Goal: Task Accomplishment & Management: Manage account settings

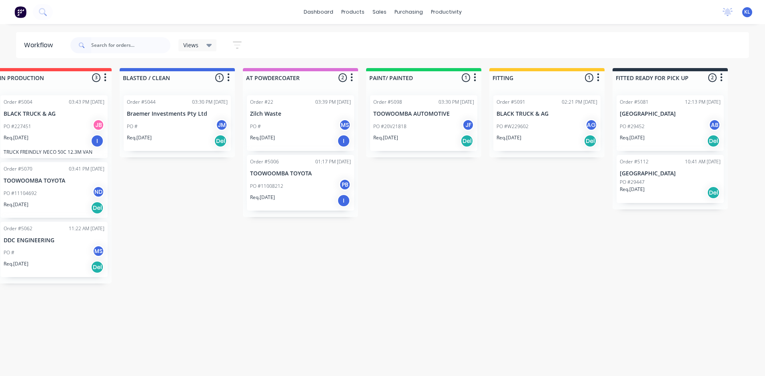
scroll to position [0, 148]
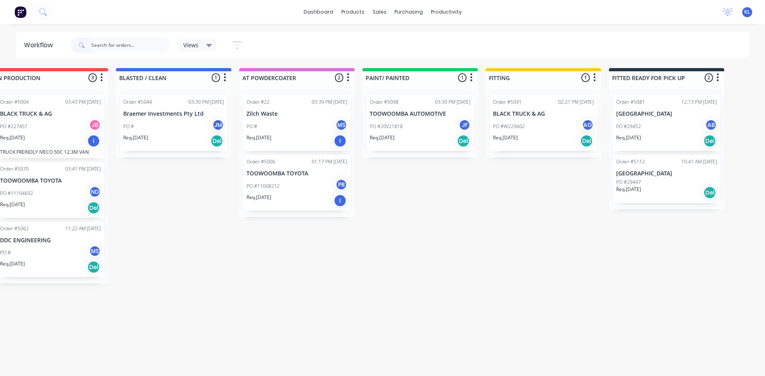
click at [664, 121] on div "PO #29452 AB" at bounding box center [666, 126] width 101 height 15
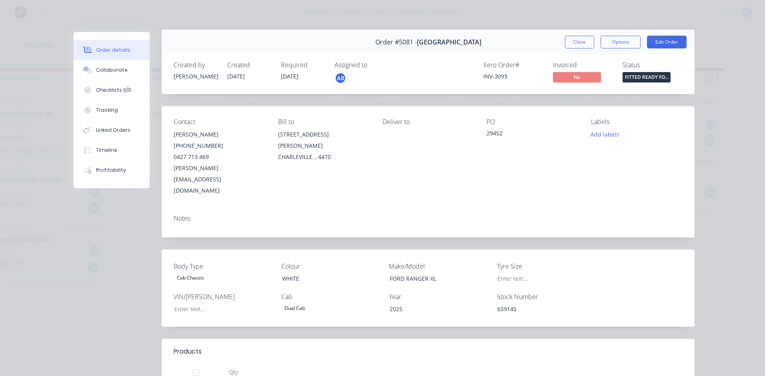
scroll to position [0, 0]
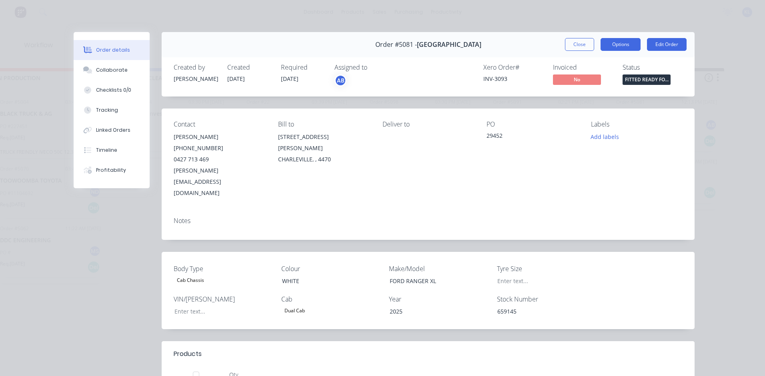
click at [623, 42] on button "Options" at bounding box center [620, 44] width 40 height 13
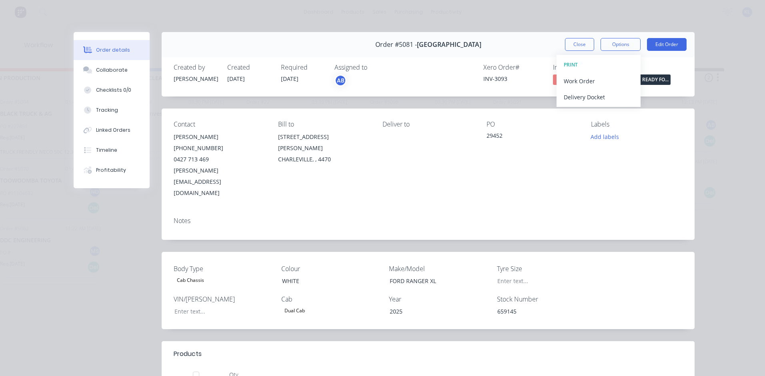
click at [584, 38] on div "Order #5081 - SOUTH WEST FORD Close Options PRINT Work Order Delivery Docket Ed…" at bounding box center [428, 44] width 533 height 25
click at [586, 43] on button "Close" at bounding box center [579, 44] width 29 height 13
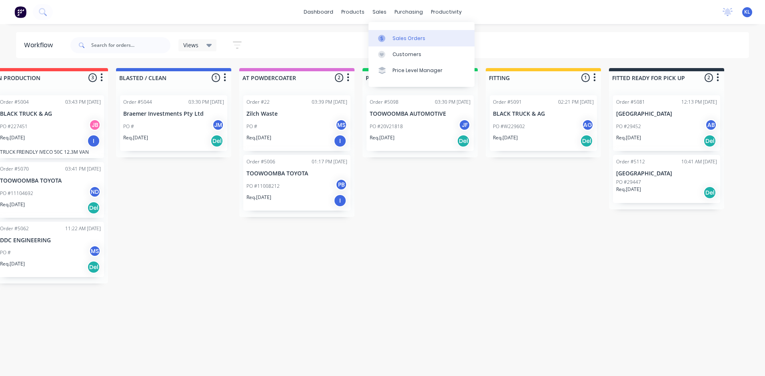
click at [402, 37] on div "Sales Orders" at bounding box center [408, 38] width 33 height 7
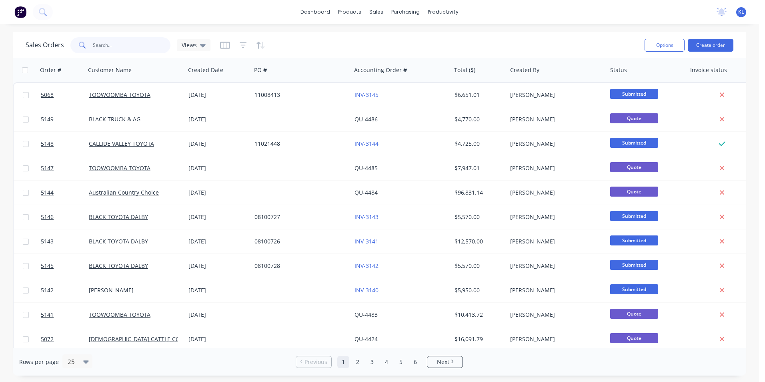
click at [140, 47] on input "text" at bounding box center [132, 45] width 78 height 16
type input "south"
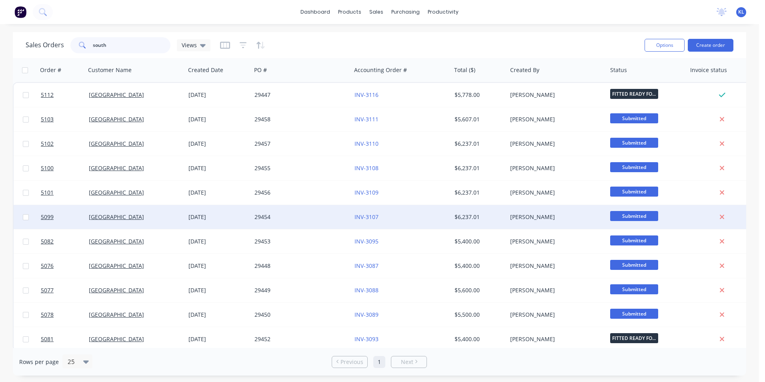
scroll to position [7, 0]
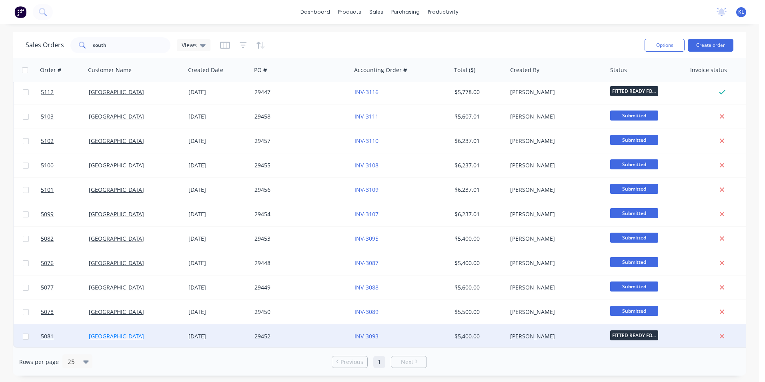
click at [112, 332] on link "[GEOGRAPHIC_DATA]" at bounding box center [116, 336] width 55 height 8
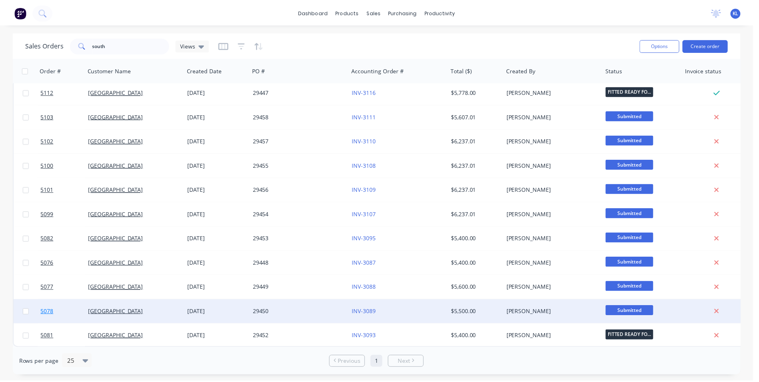
scroll to position [7, 0]
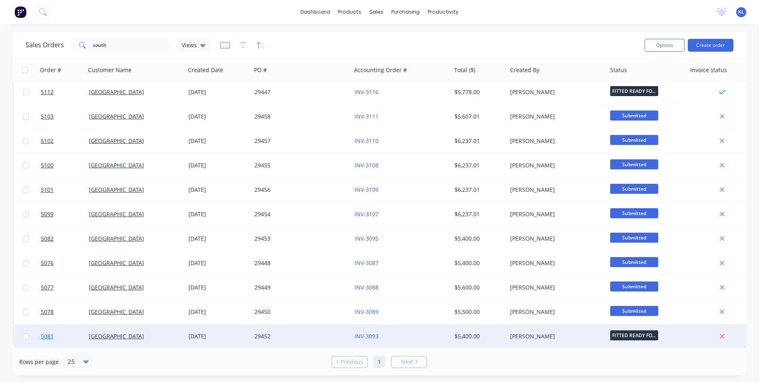
click at [44, 332] on span "5081" at bounding box center [47, 336] width 13 height 8
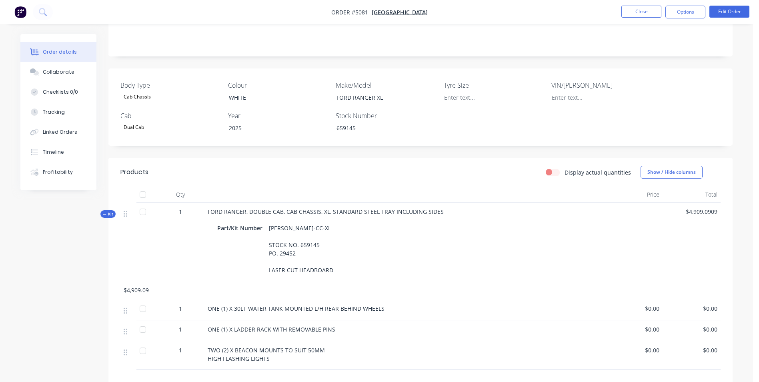
scroll to position [118, 0]
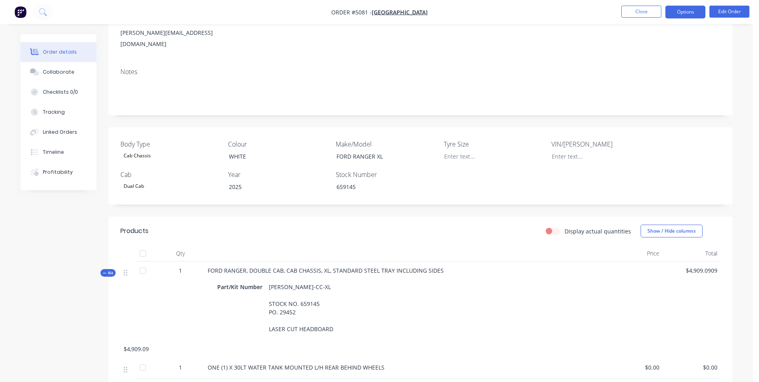
click at [695, 16] on button "Options" at bounding box center [685, 12] width 40 height 13
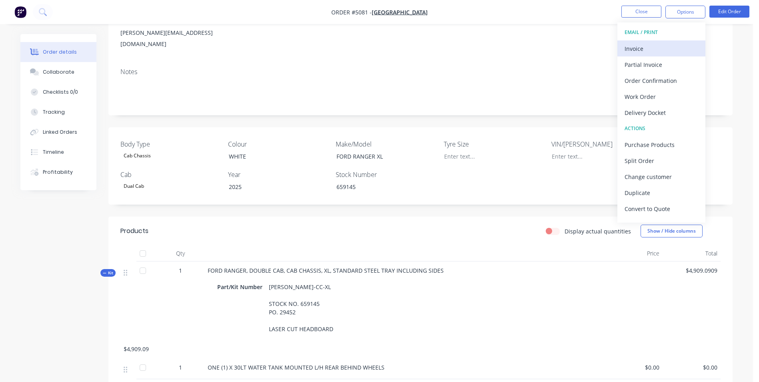
click at [653, 48] on div "Invoice" at bounding box center [661, 49] width 74 height 12
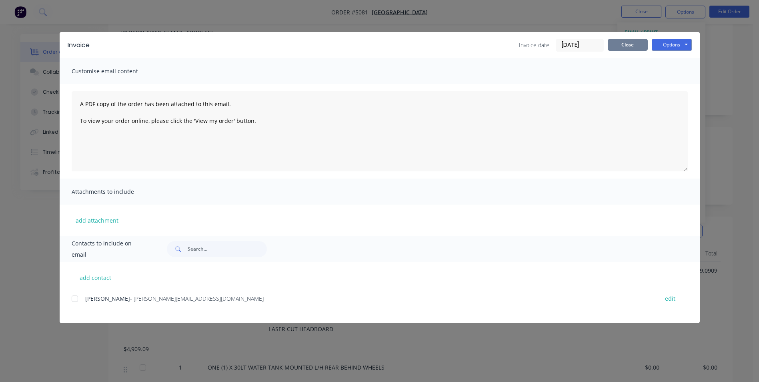
click at [644, 45] on button "Close" at bounding box center [627, 45] width 40 height 12
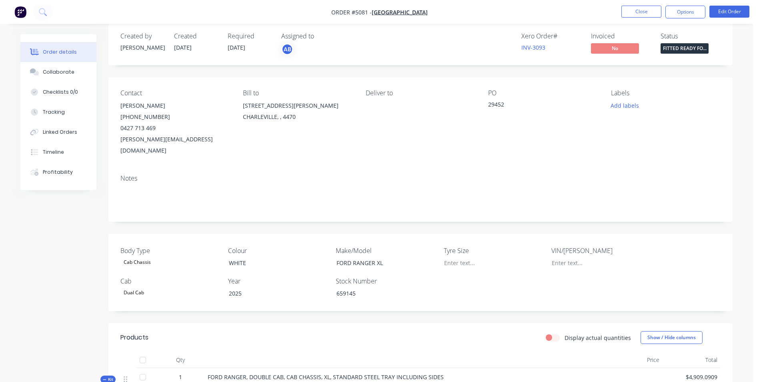
scroll to position [0, 0]
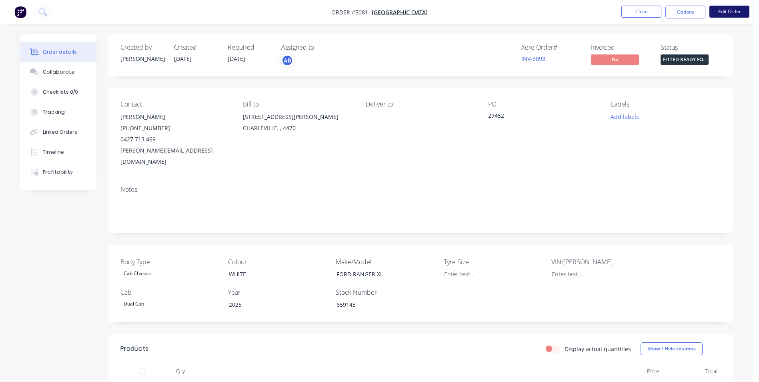
click at [738, 13] on button "Edit Order" at bounding box center [729, 12] width 40 height 12
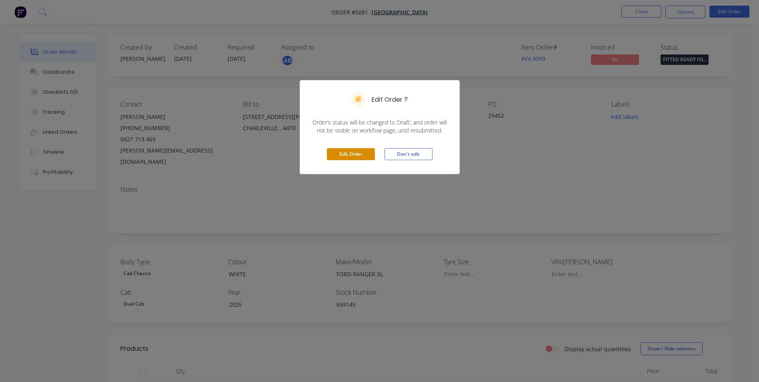
click at [357, 154] on button "Edit Order" at bounding box center [351, 154] width 48 height 12
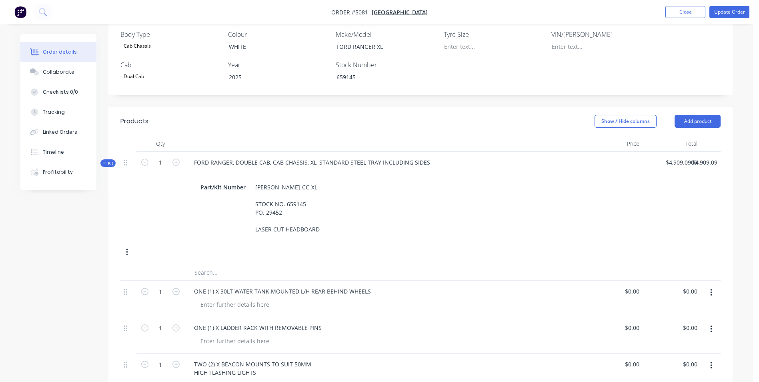
scroll to position [280, 0]
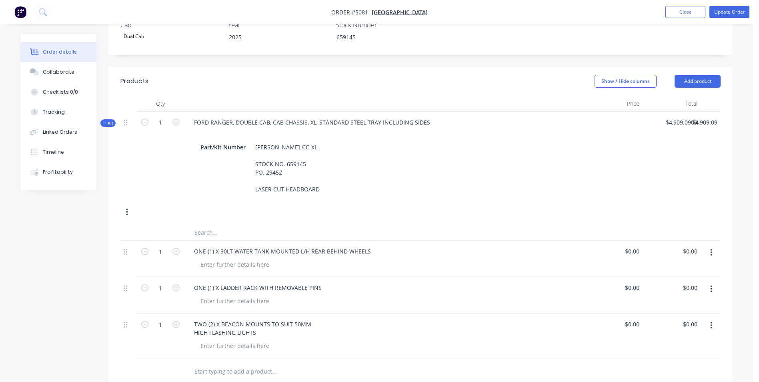
click at [711, 284] on icon "button" at bounding box center [711, 288] width 2 height 9
click at [678, 336] on div "Delete" at bounding box center [682, 342] width 62 height 12
click at [713, 282] on button "button" at bounding box center [710, 289] width 19 height 14
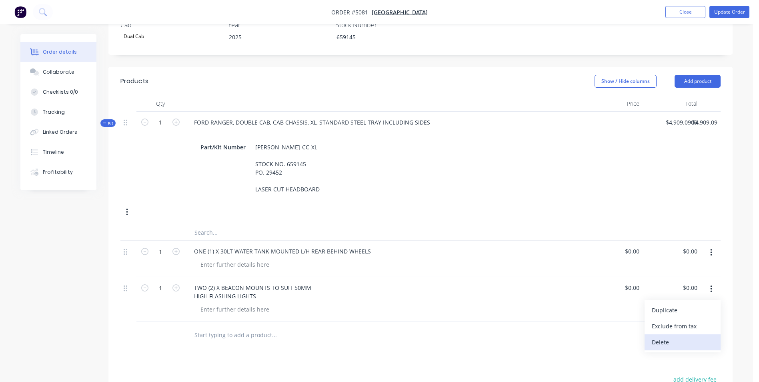
click at [677, 336] on div "Delete" at bounding box center [682, 342] width 62 height 12
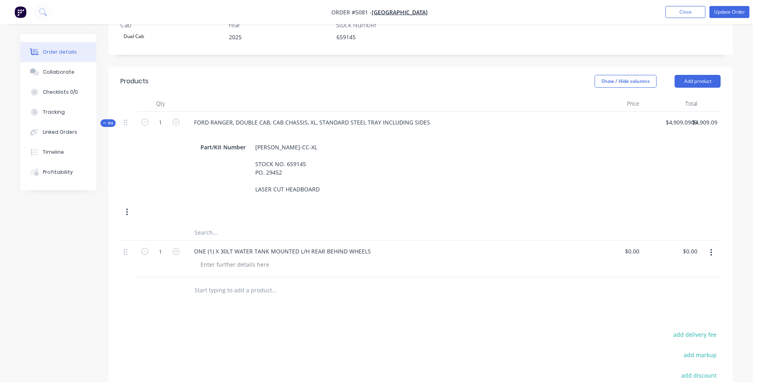
click at [710, 248] on icon "button" at bounding box center [711, 252] width 2 height 9
click at [681, 300] on div "Delete" at bounding box center [682, 306] width 62 height 12
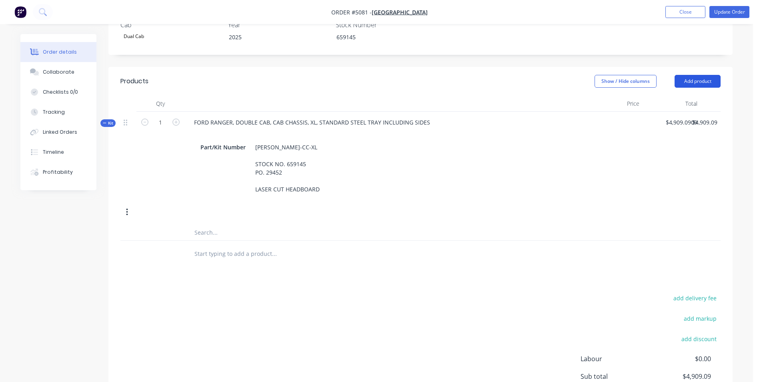
click at [693, 75] on button "Add product" at bounding box center [697, 81] width 46 height 13
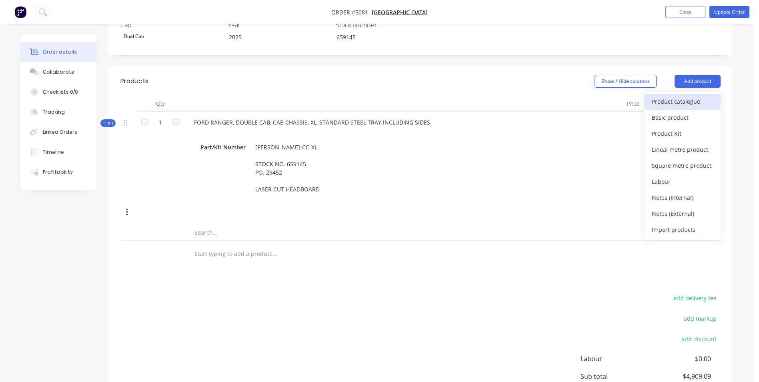
click at [670, 96] on div "Product catalogue" at bounding box center [682, 102] width 62 height 12
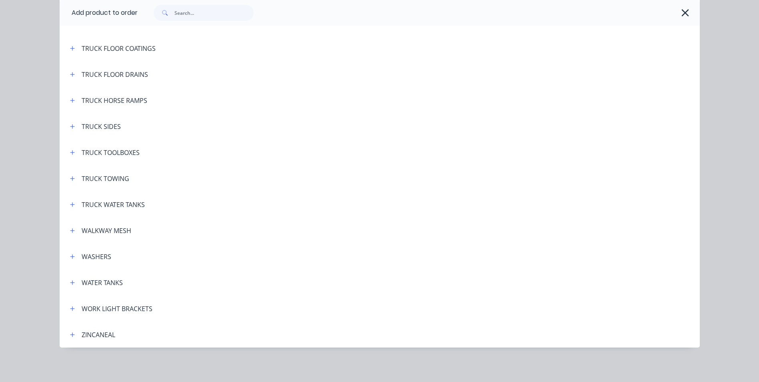
scroll to position [2939, 0]
click at [70, 282] on icon "button" at bounding box center [72, 282] width 5 height 6
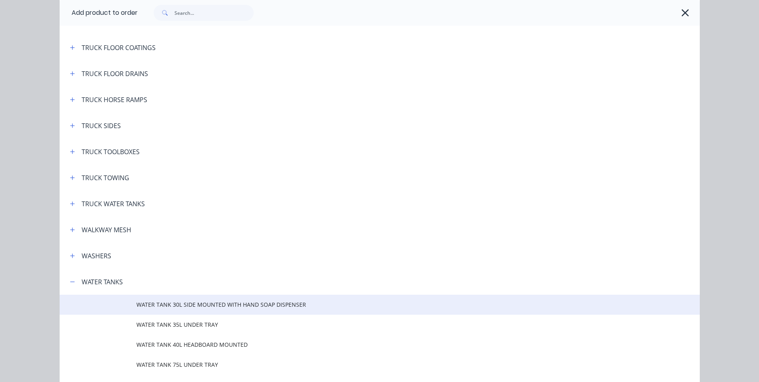
click at [182, 303] on span "WATER TANK 30L SIDE MOUNTED WITH HAND SOAP DISPENSER" at bounding box center [361, 304] width 450 height 8
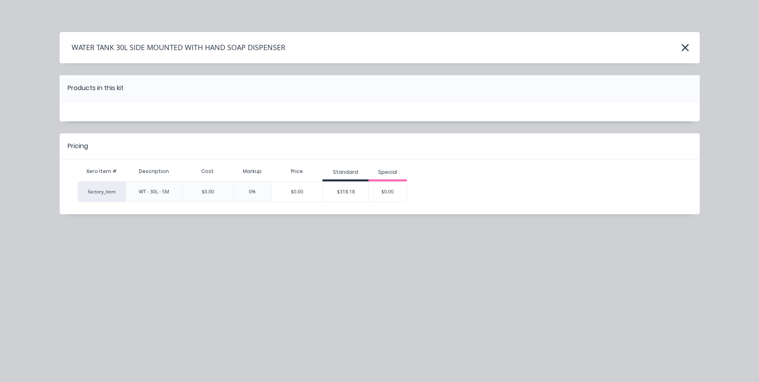
scroll to position [0, 0]
click at [354, 193] on div "$318.18" at bounding box center [346, 192] width 46 height 20
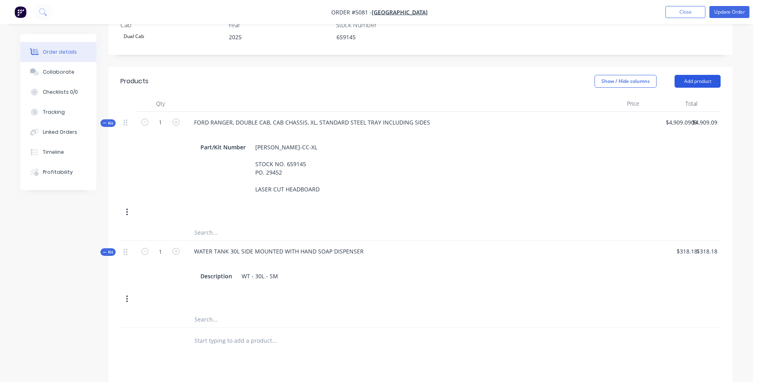
click at [702, 75] on button "Add product" at bounding box center [697, 81] width 46 height 13
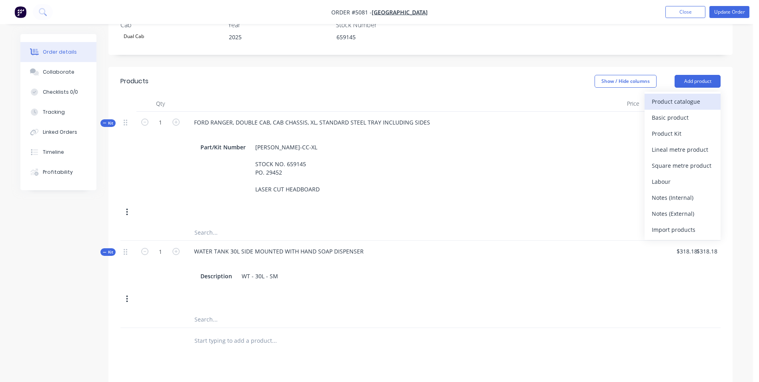
click at [685, 96] on div "Product catalogue" at bounding box center [682, 102] width 62 height 12
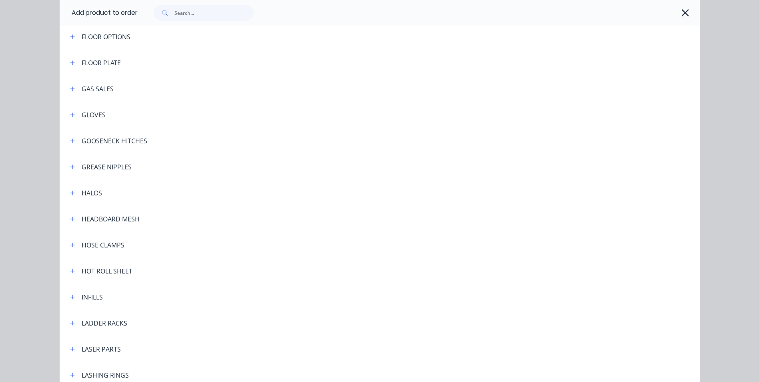
scroll to position [1040, 0]
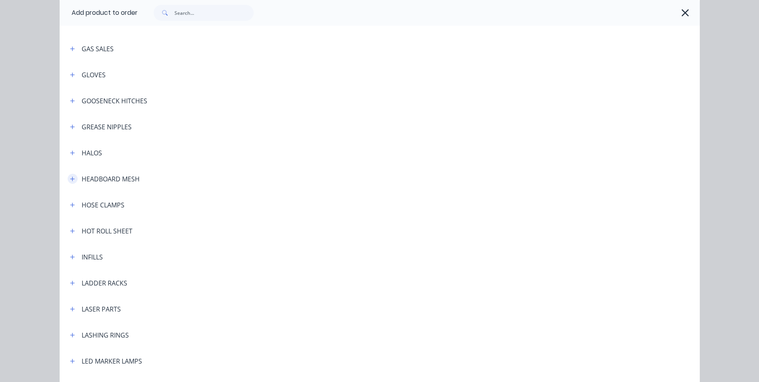
click at [70, 179] on icon "button" at bounding box center [72, 179] width 5 height 6
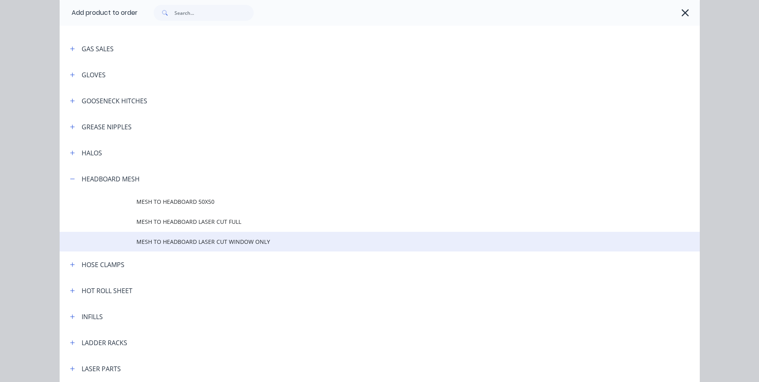
click at [189, 240] on span "MESH TO HEADBOARD LASER CUT WINDOW ONLY" at bounding box center [361, 241] width 450 height 8
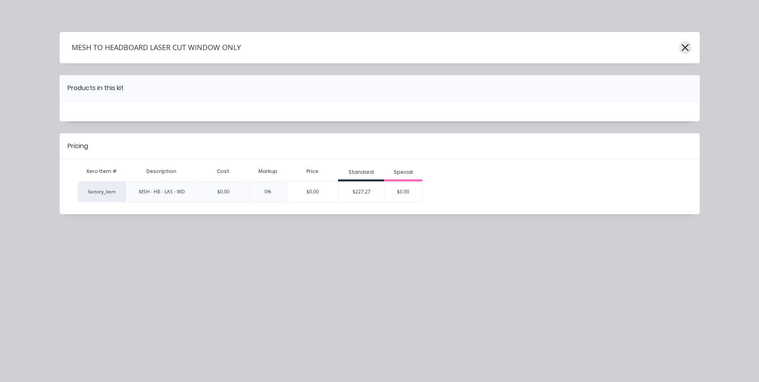
click at [687, 48] on icon "button" at bounding box center [685, 47] width 8 height 11
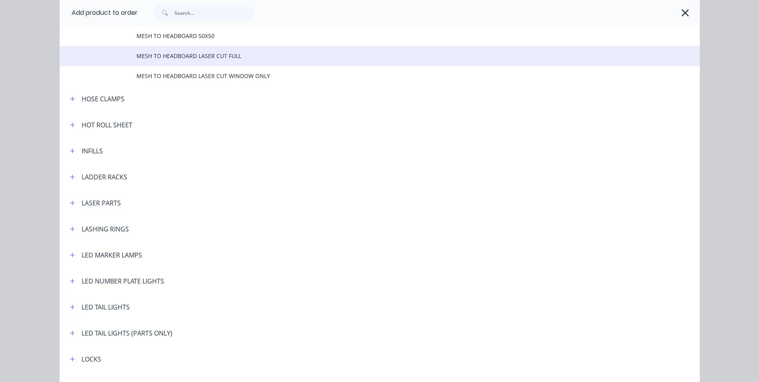
click at [204, 58] on span "MESH TO HEADBOARD LASER CUT FULL" at bounding box center [361, 56] width 450 height 8
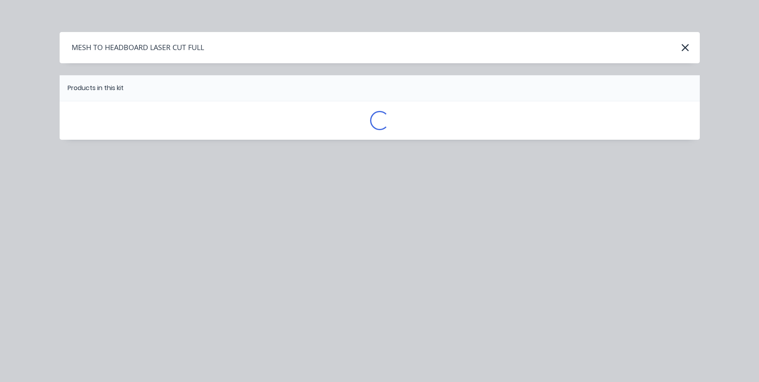
scroll to position [0, 0]
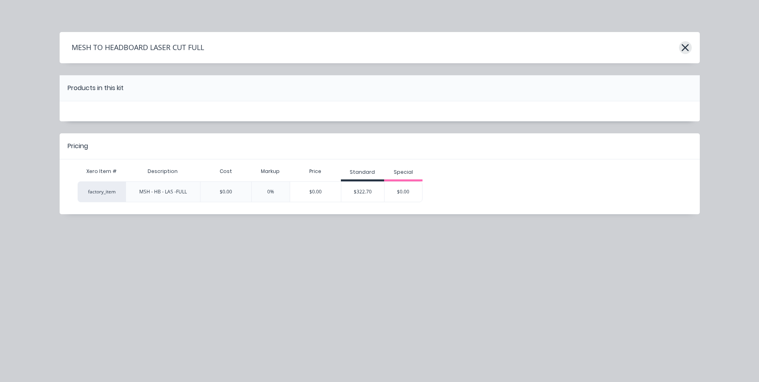
click at [683, 46] on icon "button" at bounding box center [684, 47] width 7 height 7
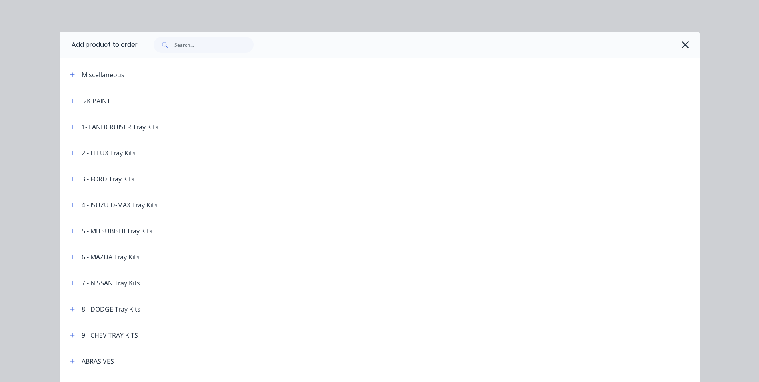
scroll to position [1205, 0]
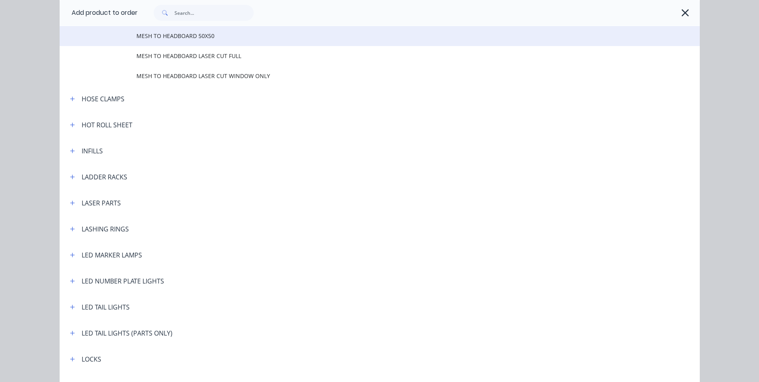
click at [204, 39] on span "MESH TO HEADBOARD 50X50" at bounding box center [361, 36] width 450 height 8
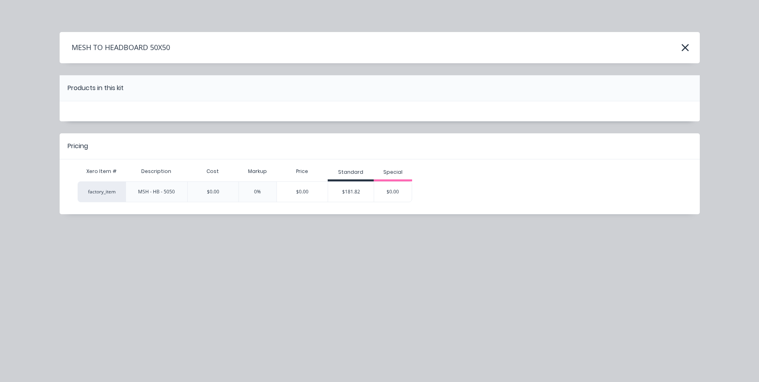
scroll to position [120, 0]
click at [685, 45] on icon "button" at bounding box center [685, 47] width 8 height 11
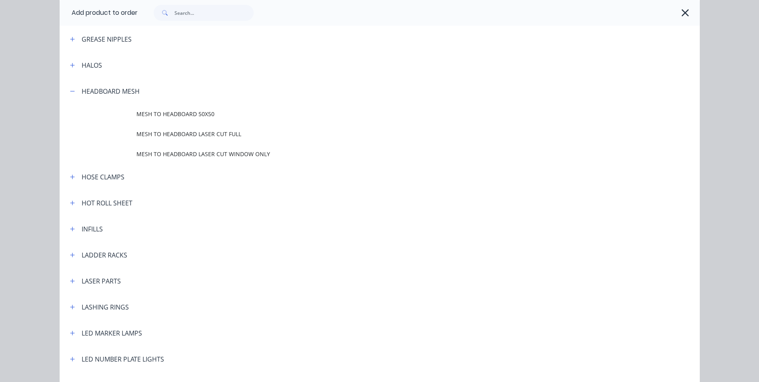
scroll to position [1125, 0]
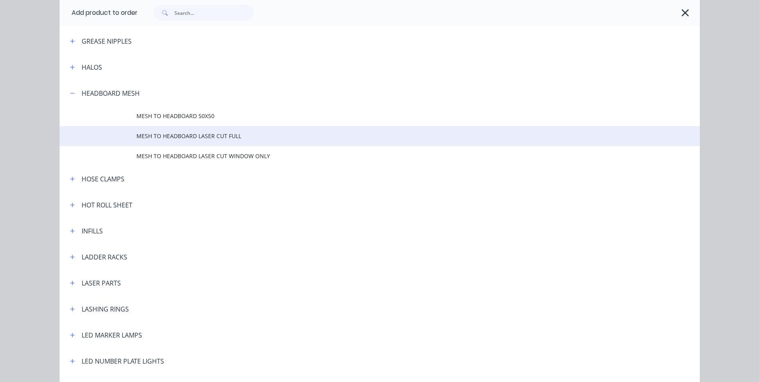
click at [194, 138] on span "MESH TO HEADBOARD LASER CUT FULL" at bounding box center [361, 136] width 450 height 8
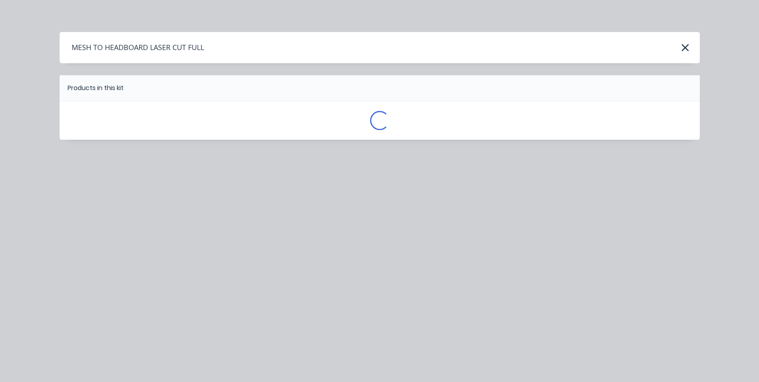
scroll to position [0, 0]
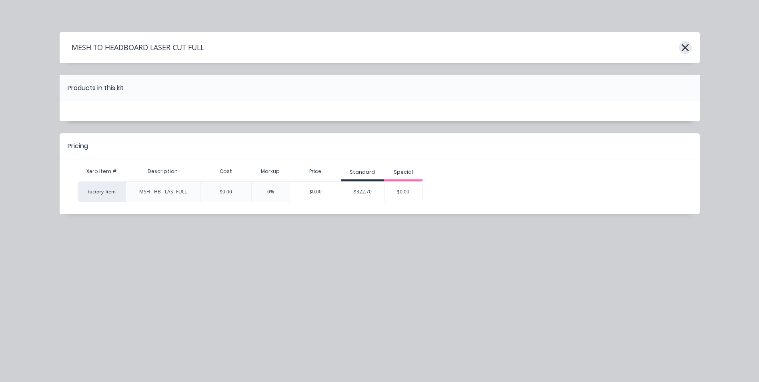
click at [683, 46] on icon "button" at bounding box center [684, 47] width 7 height 7
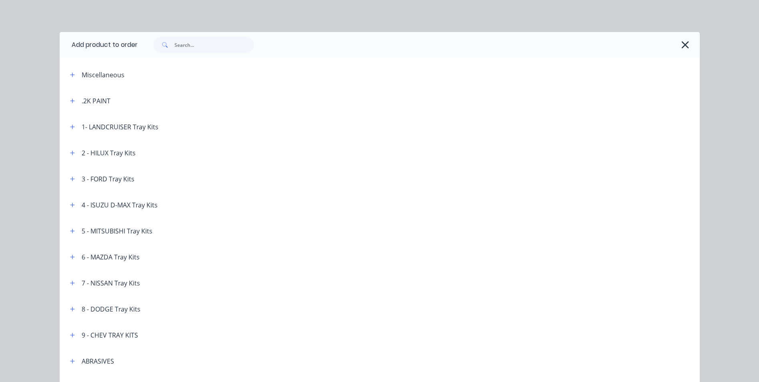
scroll to position [1205, 0]
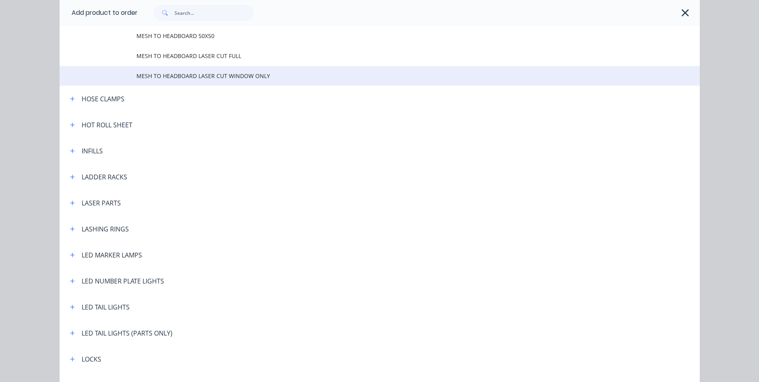
click at [201, 80] on span "MESH TO HEADBOARD LASER CUT WINDOW ONLY" at bounding box center [361, 76] width 450 height 8
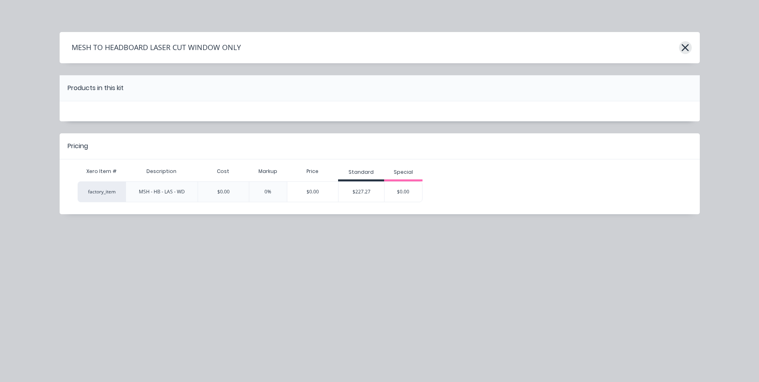
click at [688, 48] on icon "button" at bounding box center [685, 47] width 8 height 11
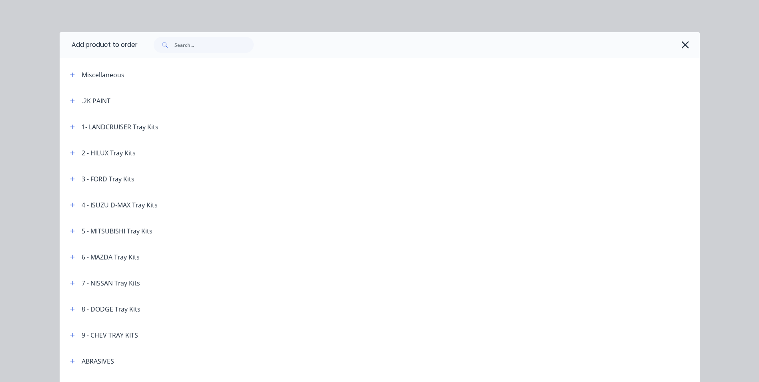
scroll to position [1205, 0]
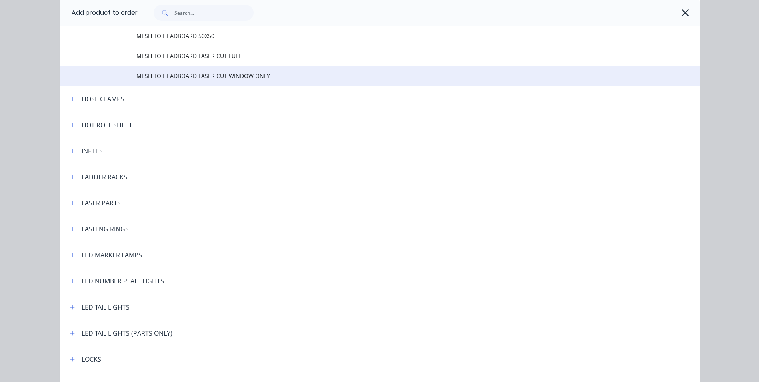
click at [236, 76] on span "MESH TO HEADBOARD LASER CUT WINDOW ONLY" at bounding box center [361, 76] width 450 height 8
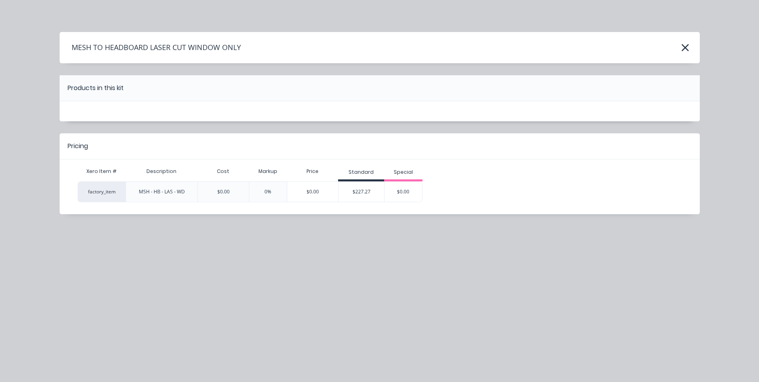
scroll to position [0, 0]
click at [361, 192] on div "$227.27" at bounding box center [361, 192] width 46 height 20
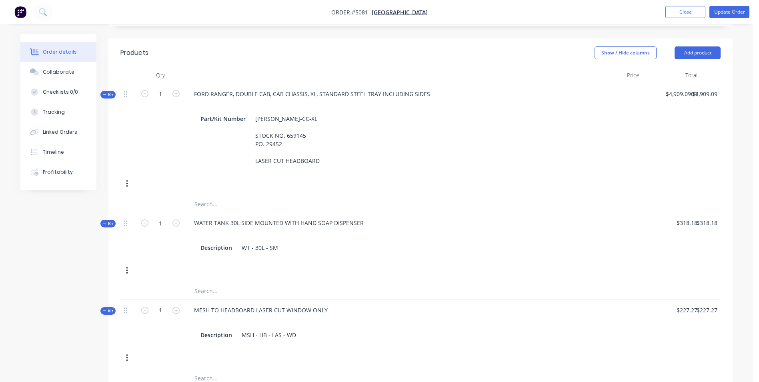
scroll to position [320, 0]
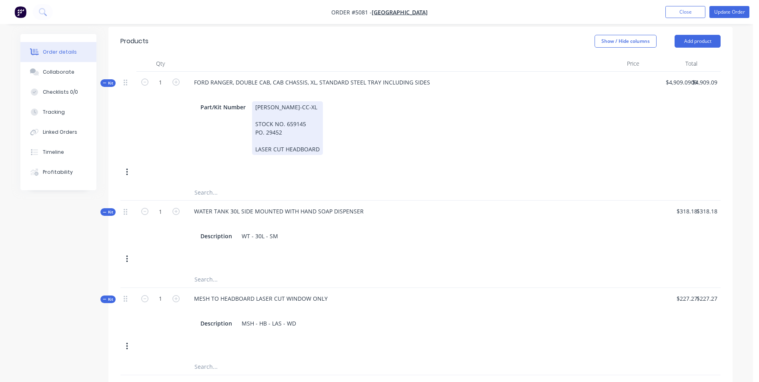
click at [325, 124] on div "Part/Kit Number [PERSON_NAME]-CC-XL STOCK NO. 659145 PO. 29452 LASER CUT HEADBO…" at bounding box center [384, 128] width 374 height 54
drag, startPoint x: 318, startPoint y: 128, endPoint x: 250, endPoint y: 122, distance: 68.3
click at [250, 122] on div "Part/Kit Number [PERSON_NAME]-CC-XL STOCK NO. 659145 PO. 29452 LASER CUT HEADBO…" at bounding box center [384, 128] width 374 height 54
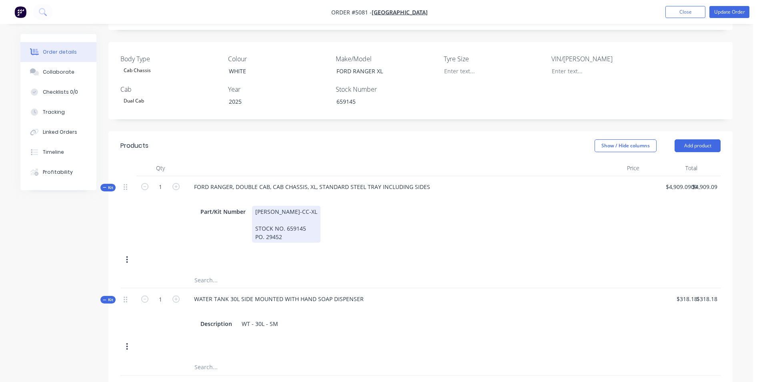
scroll to position [200, 0]
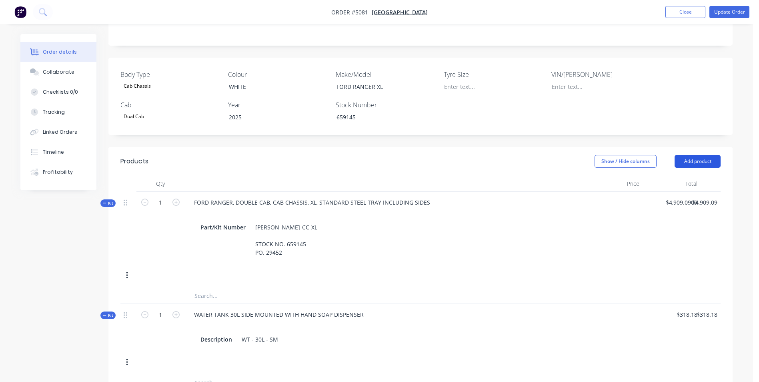
click at [701, 155] on button "Add product" at bounding box center [697, 161] width 46 height 13
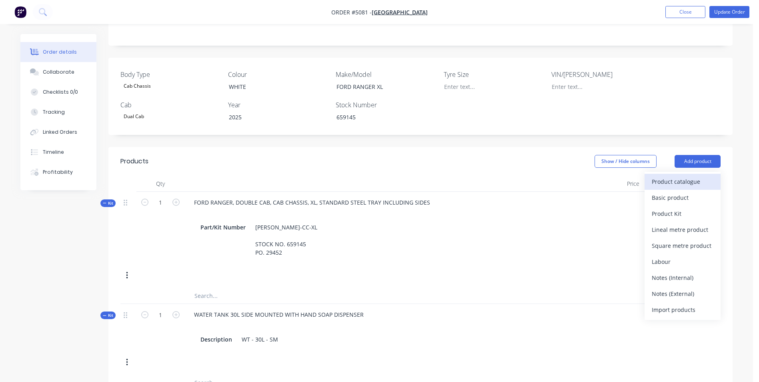
click at [692, 176] on div "Product catalogue" at bounding box center [682, 182] width 62 height 12
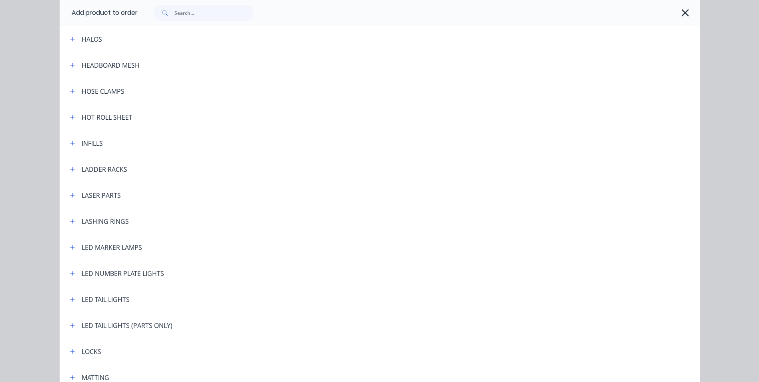
scroll to position [1160, 0]
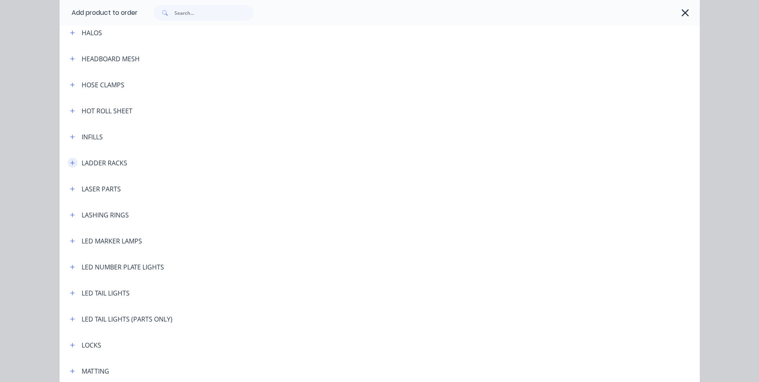
click at [72, 162] on icon "button" at bounding box center [72, 163] width 5 height 6
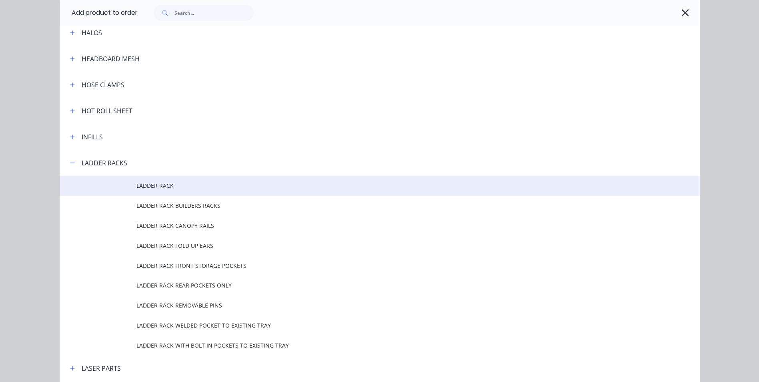
click at [168, 184] on span "LADDER RACK" at bounding box center [361, 185] width 450 height 8
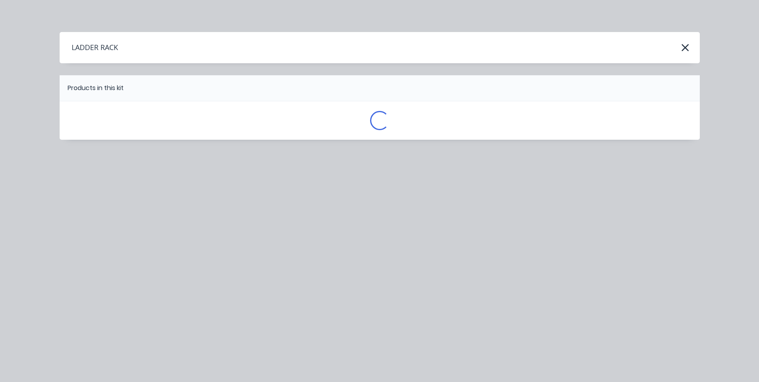
scroll to position [0, 0]
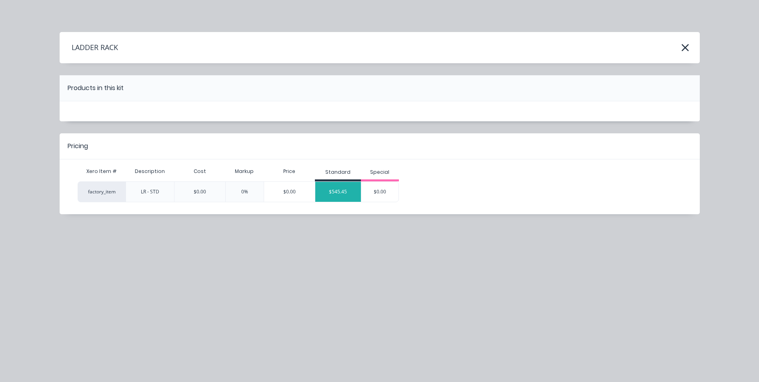
click at [348, 194] on div "$545.45" at bounding box center [338, 192] width 46 height 20
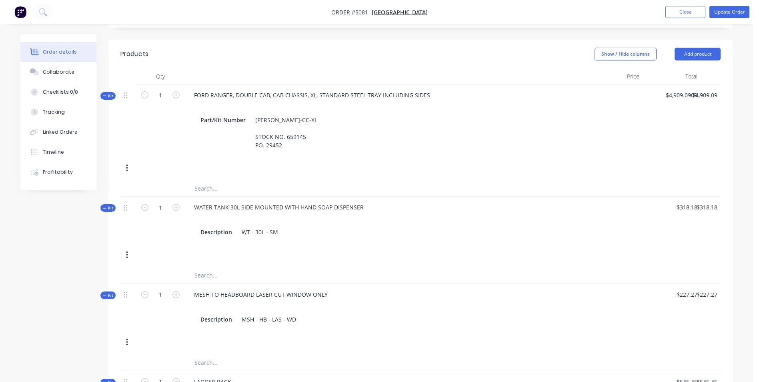
scroll to position [280, 0]
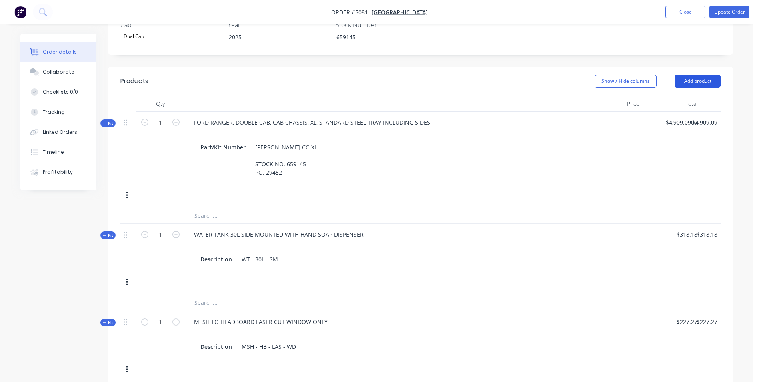
click at [706, 75] on button "Add product" at bounding box center [697, 81] width 46 height 13
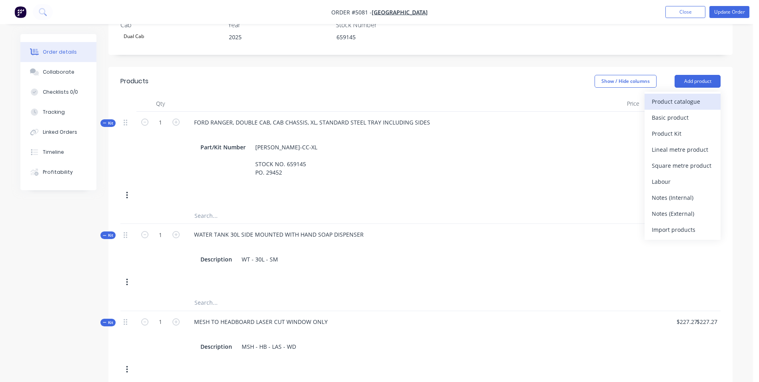
click at [704, 96] on div "Product catalogue" at bounding box center [682, 102] width 62 height 12
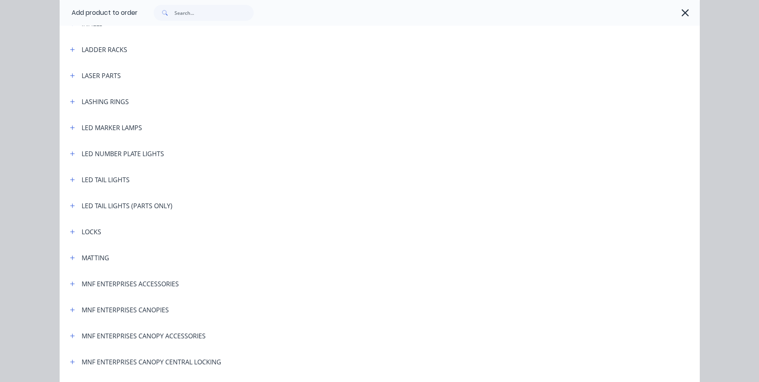
scroll to position [1280, 0]
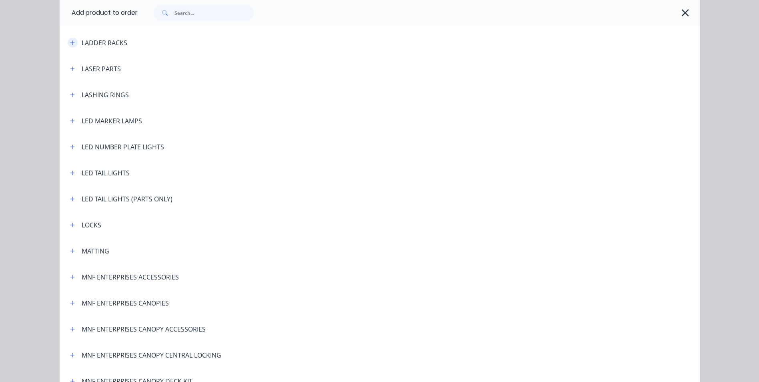
click at [71, 44] on icon "button" at bounding box center [72, 43] width 5 height 6
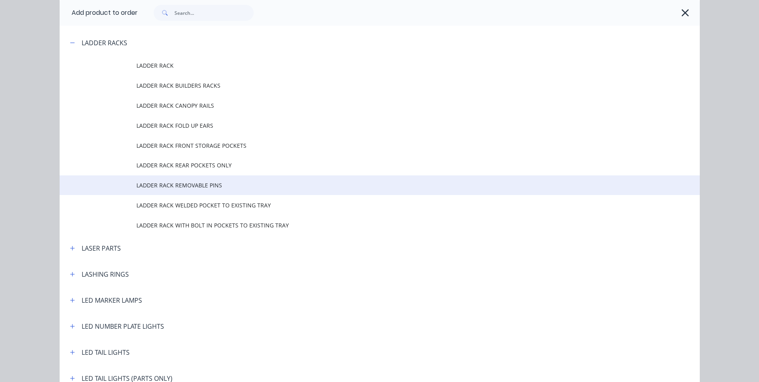
click at [180, 184] on span "LADDER RACK REMOVABLE PINS" at bounding box center [361, 185] width 450 height 8
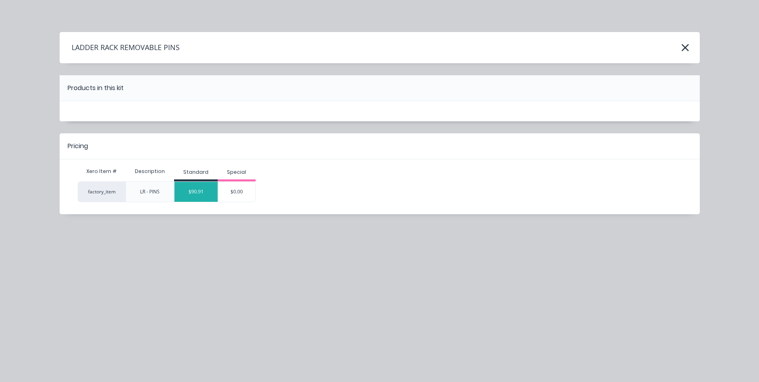
click at [207, 190] on div "$90.91" at bounding box center [195, 192] width 43 height 20
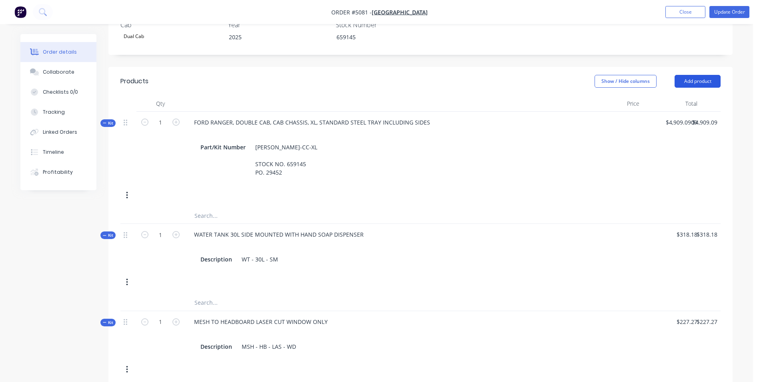
click at [714, 75] on button "Add product" at bounding box center [697, 81] width 46 height 13
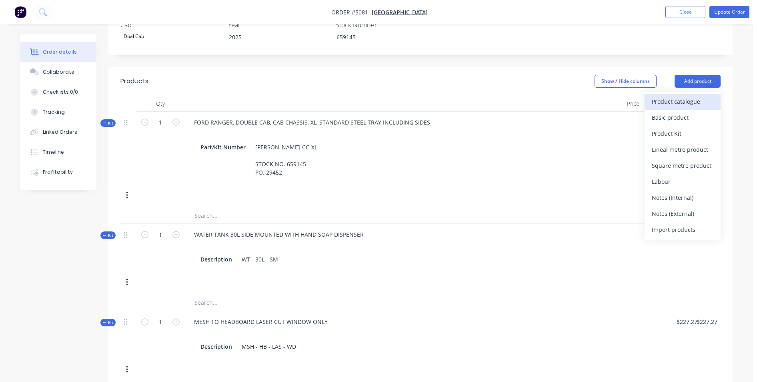
click at [690, 96] on div "Product catalogue" at bounding box center [682, 102] width 62 height 12
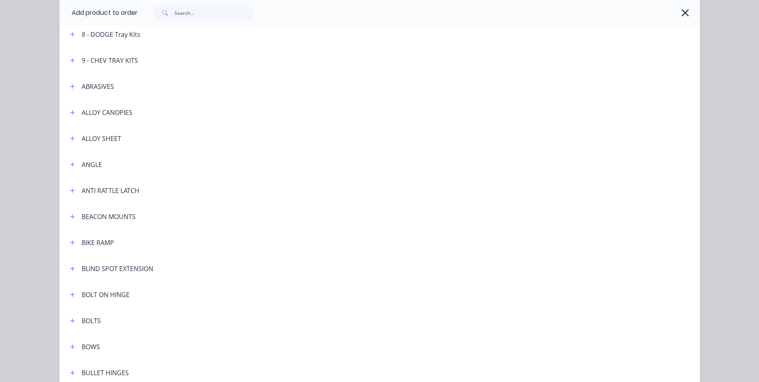
scroll to position [320, 0]
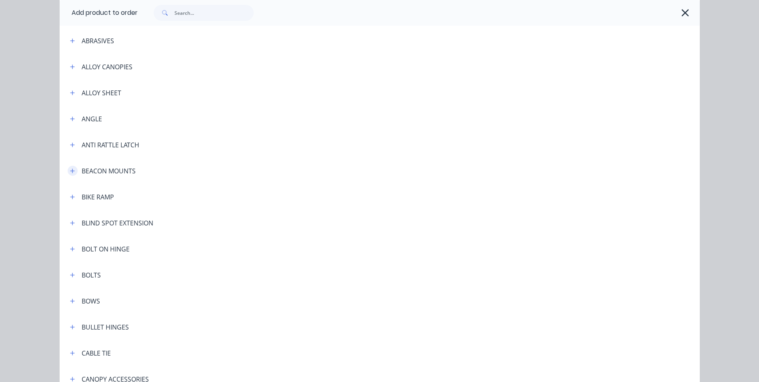
click at [72, 172] on button "button" at bounding box center [73, 171] width 10 height 10
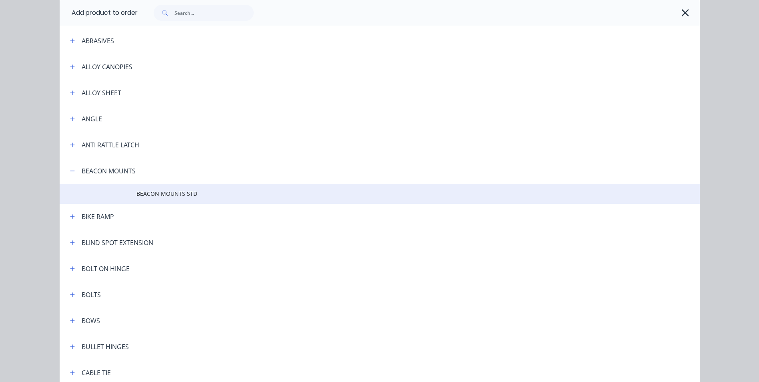
click at [159, 197] on span "BEACON MOUNTS STD" at bounding box center [361, 193] width 450 height 8
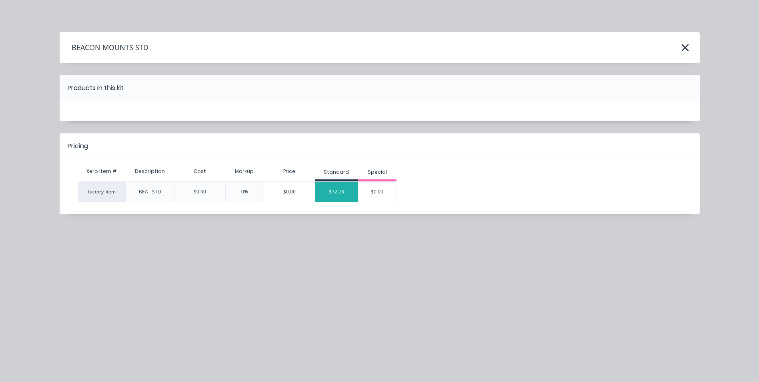
click at [340, 190] on div "$72.73" at bounding box center [336, 192] width 43 height 20
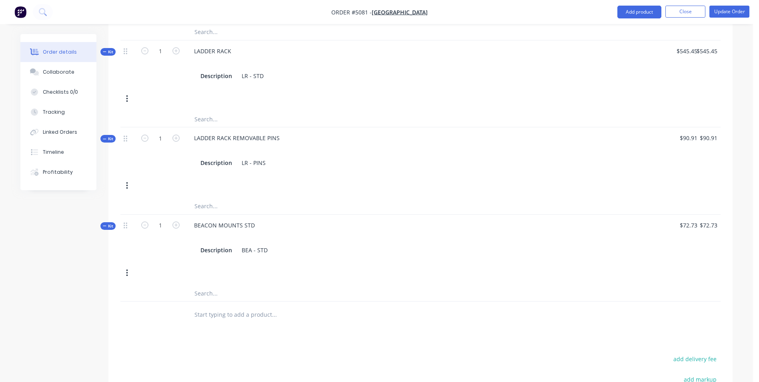
scroll to position [640, 0]
click at [175, 219] on icon "button" at bounding box center [175, 222] width 7 height 7
type input "2"
type input "$145.46"
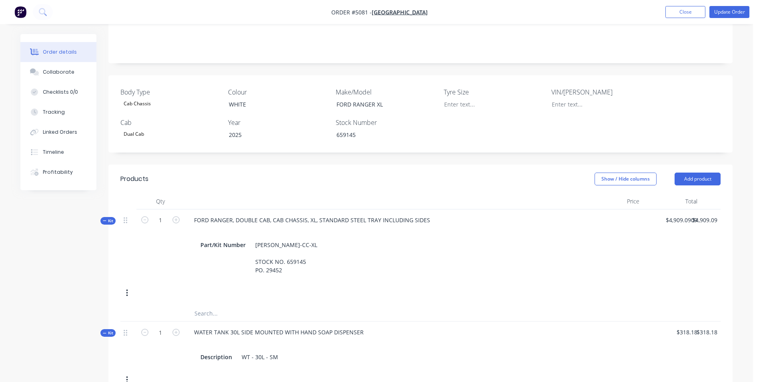
scroll to position [80, 0]
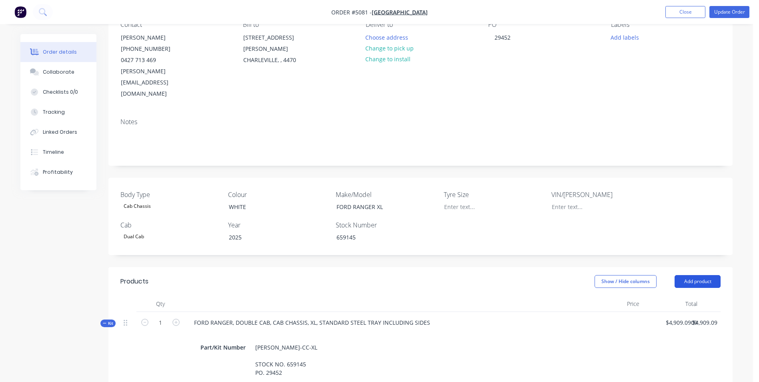
click at [710, 275] on button "Add product" at bounding box center [697, 281] width 46 height 13
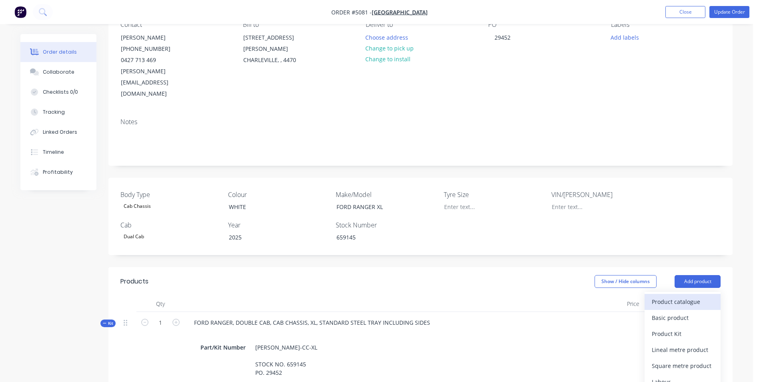
click at [671, 296] on div "Product catalogue" at bounding box center [682, 302] width 62 height 12
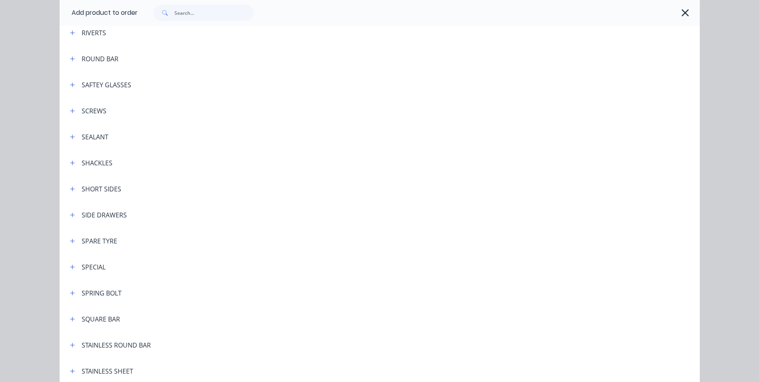
scroll to position [2240, 0]
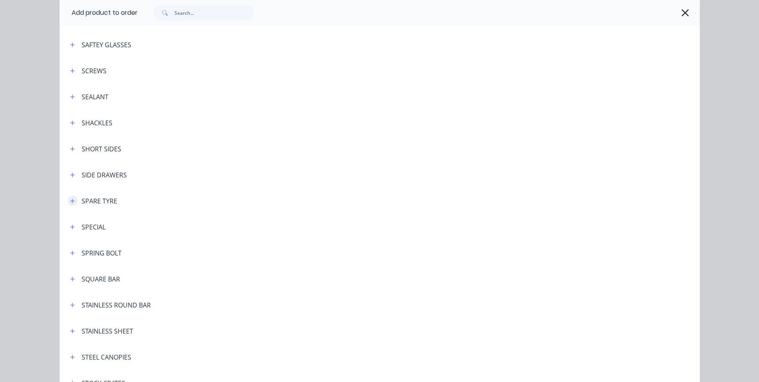
click at [72, 200] on button "button" at bounding box center [73, 201] width 10 height 10
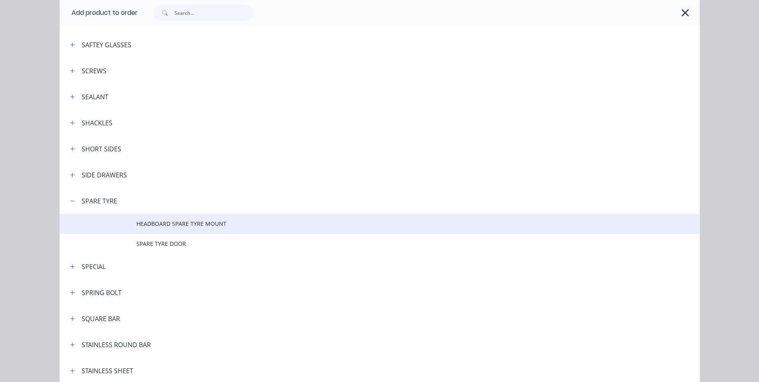
click at [176, 224] on span "HEADBOARD SPARE TYRE MOUNT" at bounding box center [361, 223] width 450 height 8
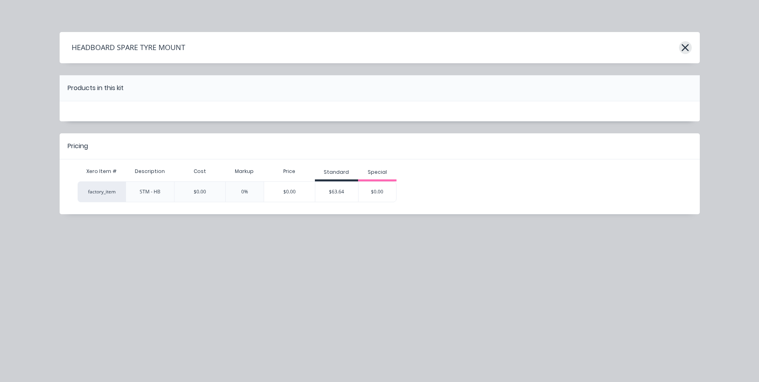
click at [686, 48] on icon "button" at bounding box center [685, 47] width 8 height 11
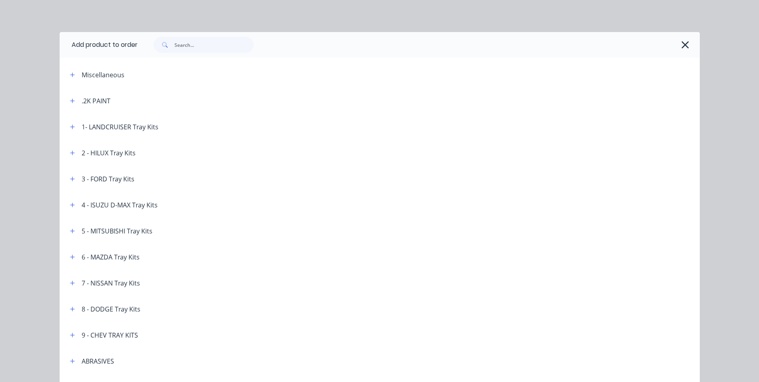
scroll to position [2427, 0]
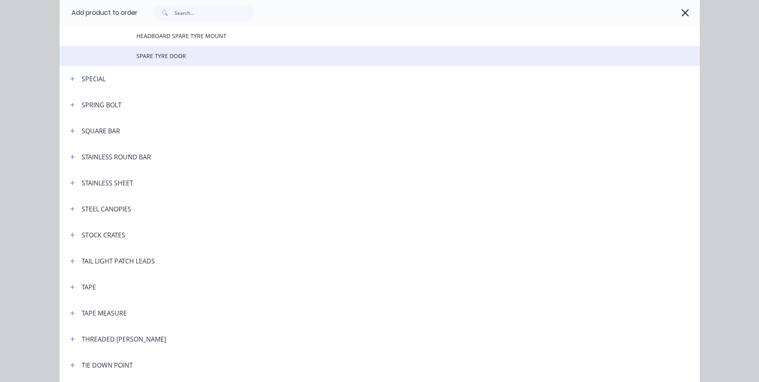
click at [180, 60] on span "SPARE TYRE DOOR" at bounding box center [361, 56] width 450 height 8
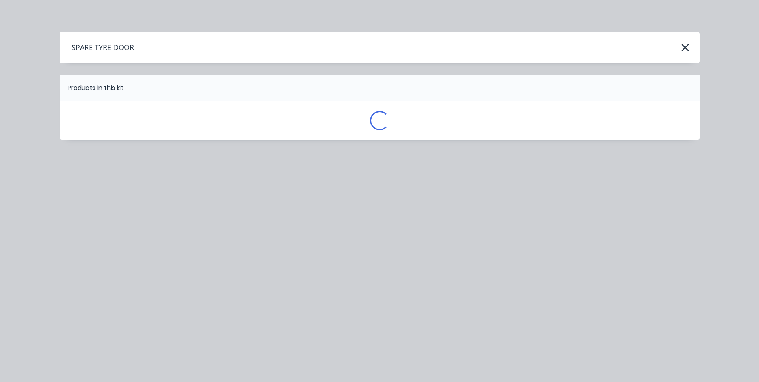
scroll to position [0, 0]
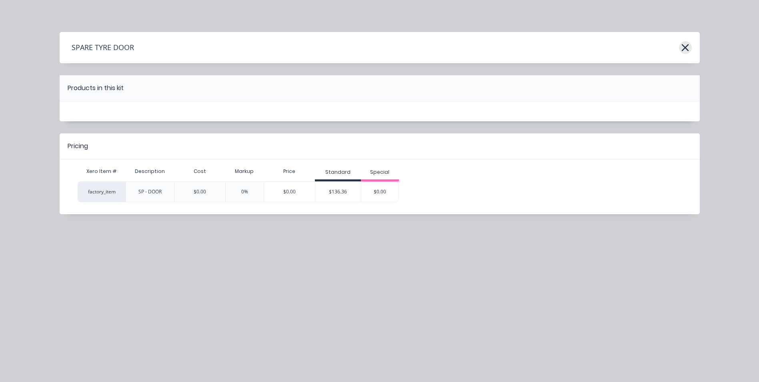
click at [685, 48] on icon "button" at bounding box center [684, 47] width 7 height 7
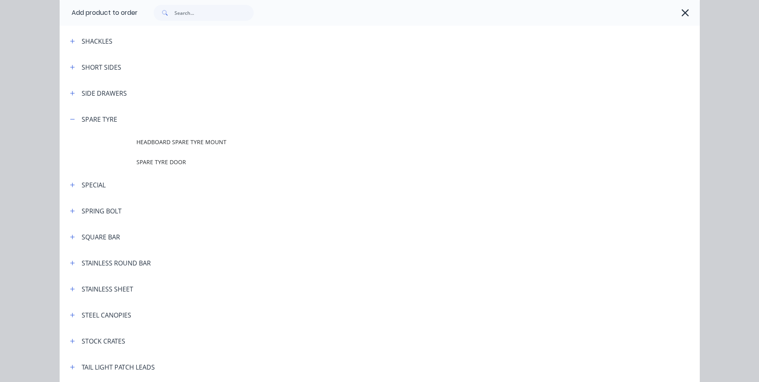
scroll to position [2307, 0]
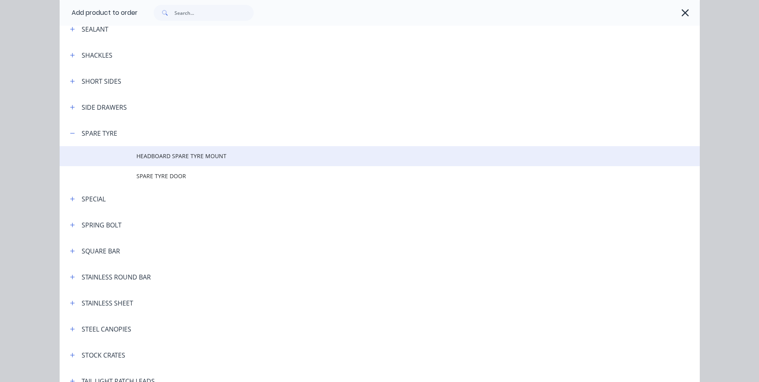
click at [192, 159] on span "HEADBOARD SPARE TYRE MOUNT" at bounding box center [361, 156] width 450 height 8
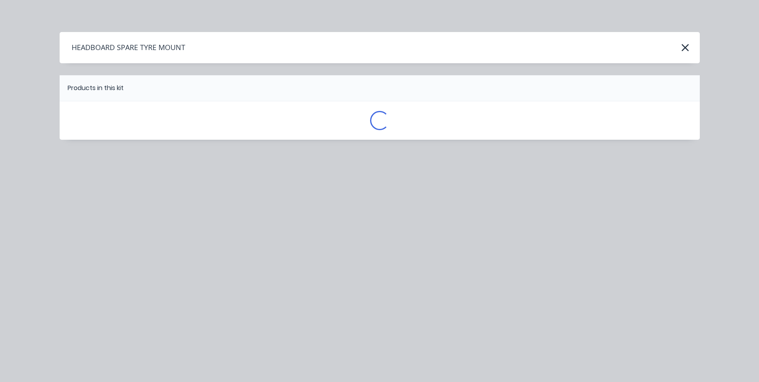
scroll to position [0, 0]
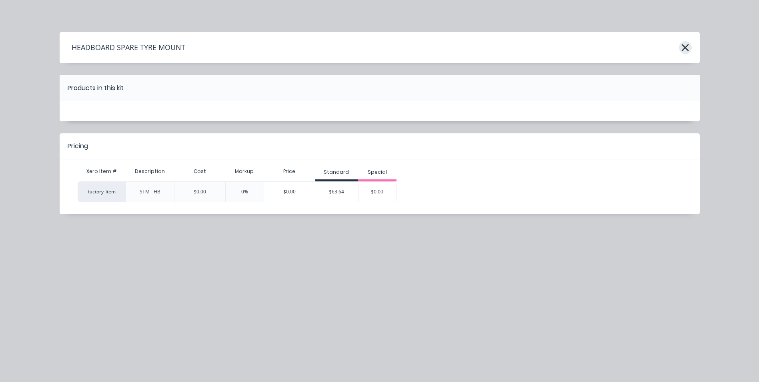
click at [687, 49] on icon "button" at bounding box center [684, 47] width 7 height 7
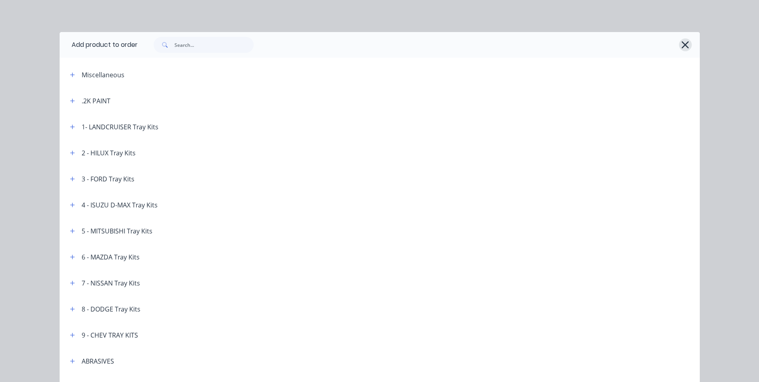
click at [684, 46] on icon "button" at bounding box center [684, 44] width 7 height 7
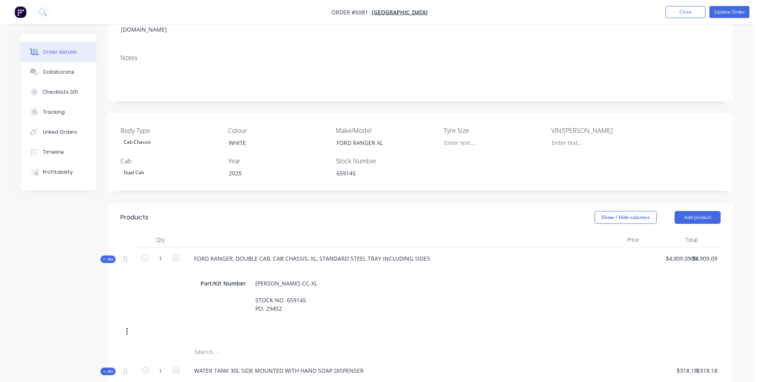
scroll to position [160, 0]
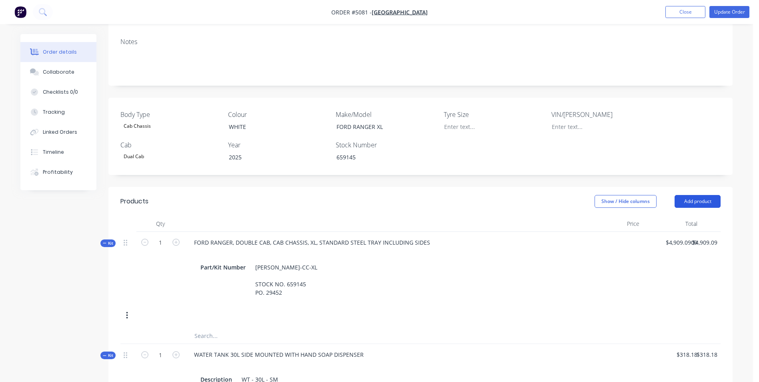
click at [697, 195] on button "Add product" at bounding box center [697, 201] width 46 height 13
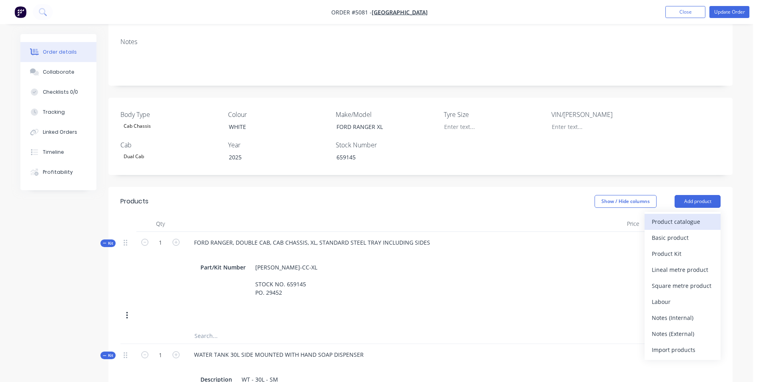
click at [691, 216] on div "Product catalogue" at bounding box center [682, 222] width 62 height 12
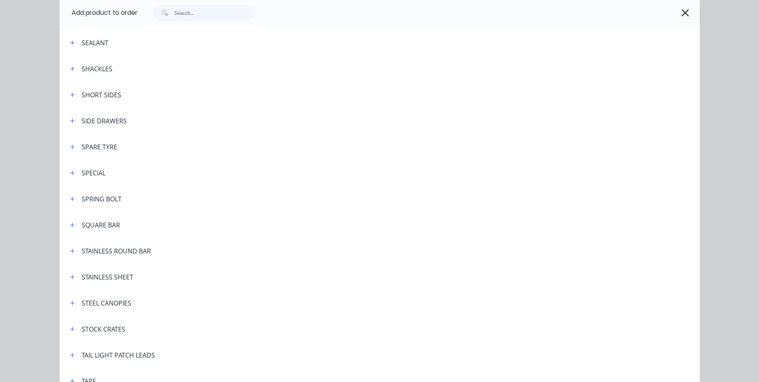
scroll to position [2280, 0]
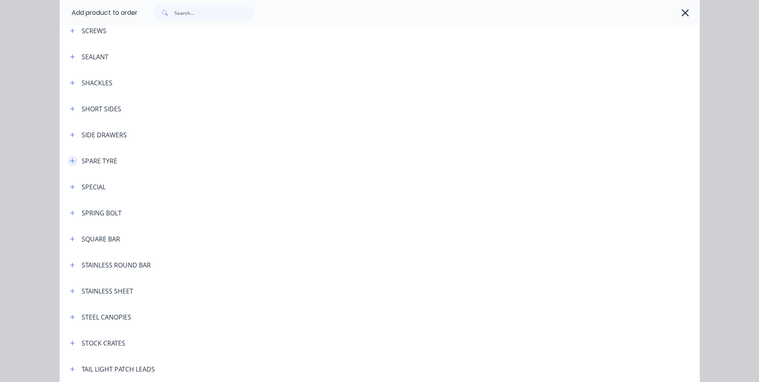
click at [70, 161] on icon "button" at bounding box center [72, 161] width 5 height 6
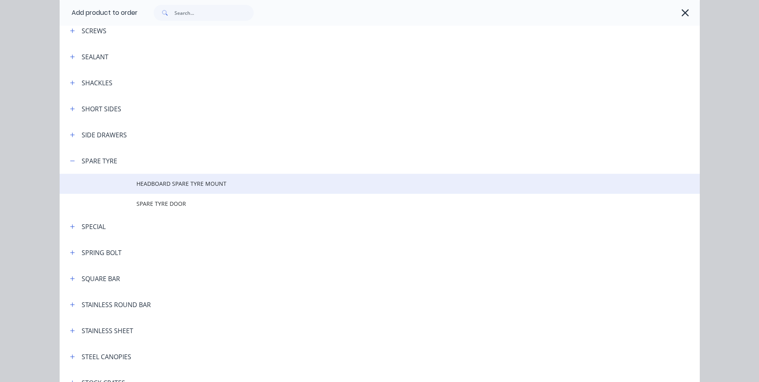
click at [205, 183] on span "HEADBOARD SPARE TYRE MOUNT" at bounding box center [361, 183] width 450 height 8
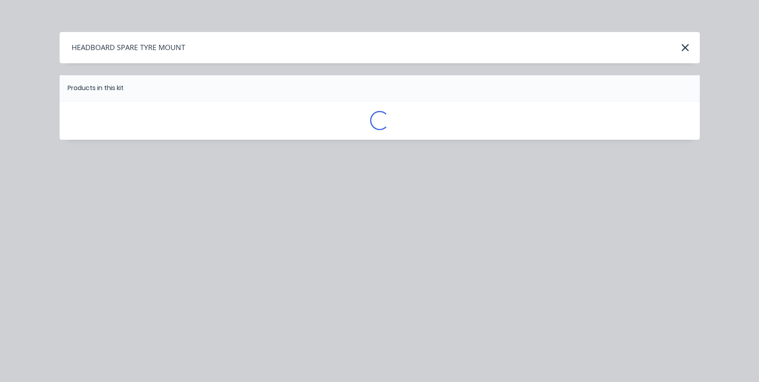
scroll to position [0, 0]
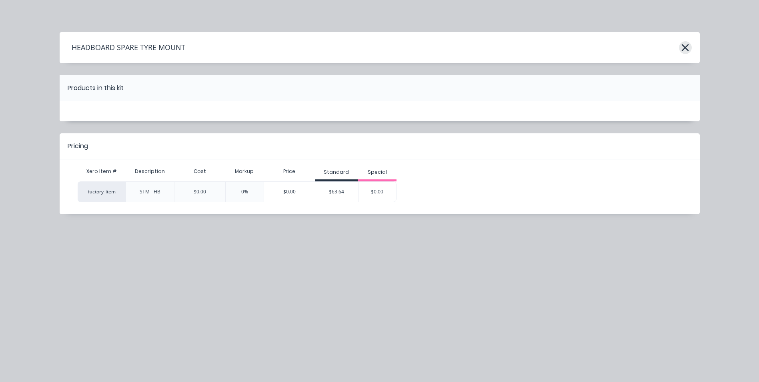
click at [689, 47] on icon "button" at bounding box center [685, 47] width 8 height 11
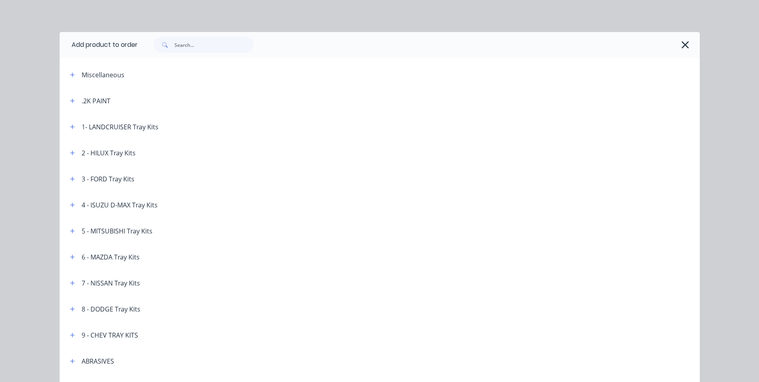
scroll to position [2427, 0]
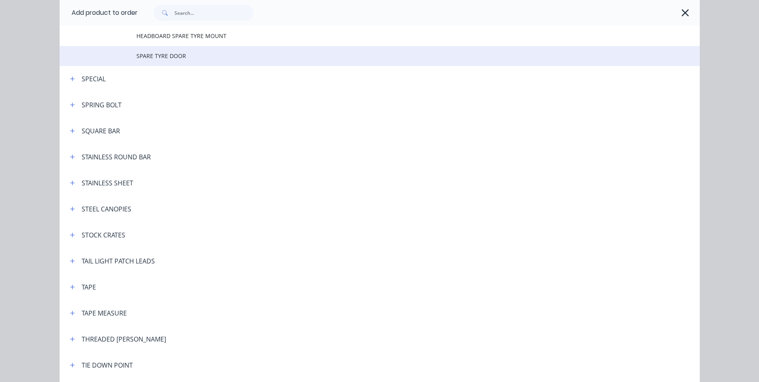
click at [162, 56] on span "SPARE TYRE DOOR" at bounding box center [361, 56] width 450 height 8
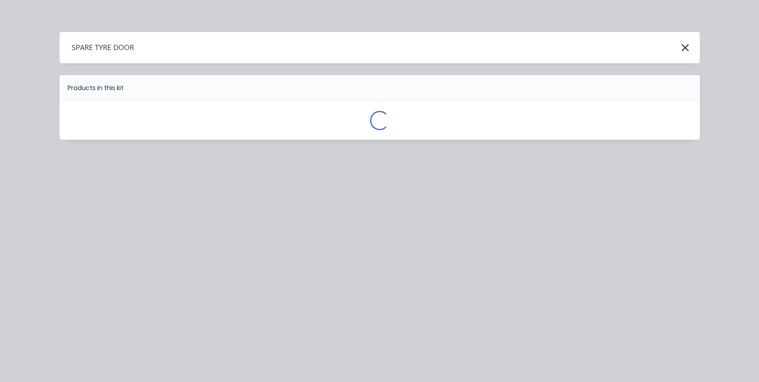
scroll to position [0, 0]
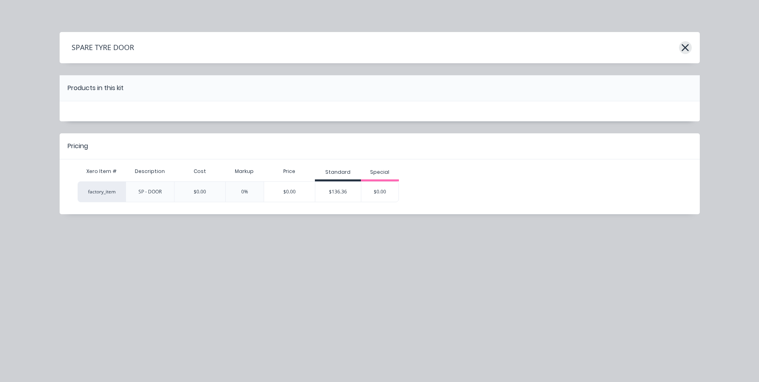
click at [686, 50] on icon "button" at bounding box center [685, 47] width 8 height 11
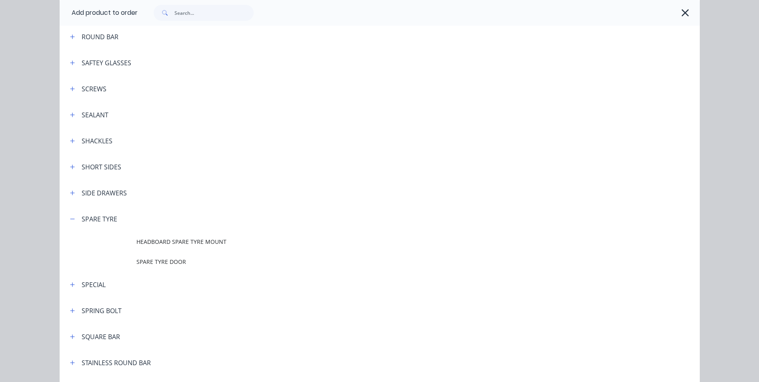
scroll to position [2227, 0]
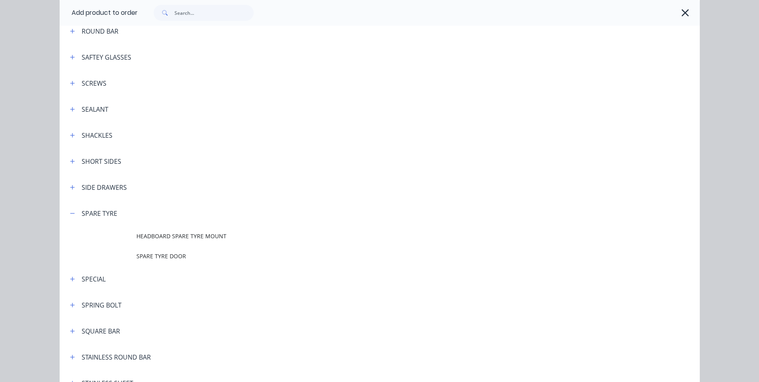
click at [184, 233] on span "HEADBOARD SPARE TYRE MOUNT" at bounding box center [361, 236] width 450 height 8
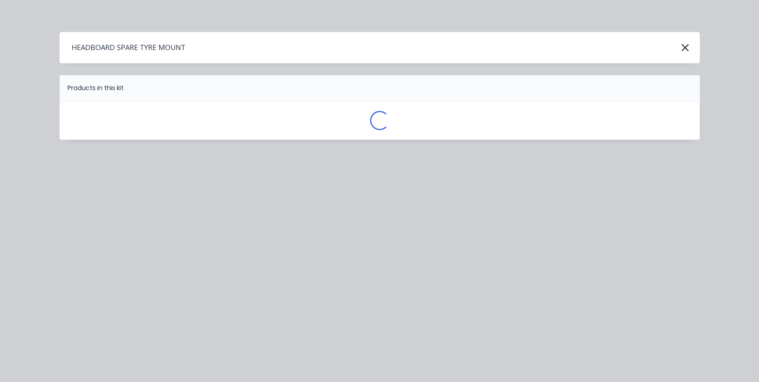
scroll to position [0, 0]
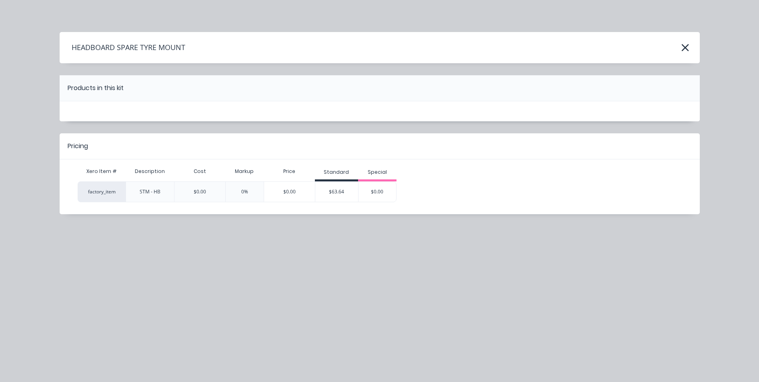
click at [331, 190] on div "$63.64" at bounding box center [336, 192] width 43 height 20
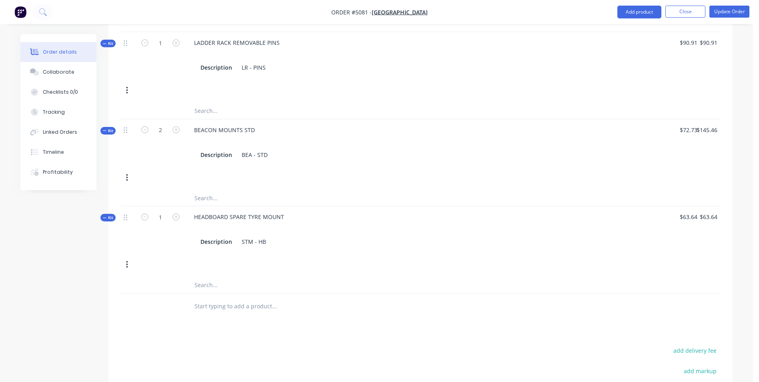
scroll to position [760, 0]
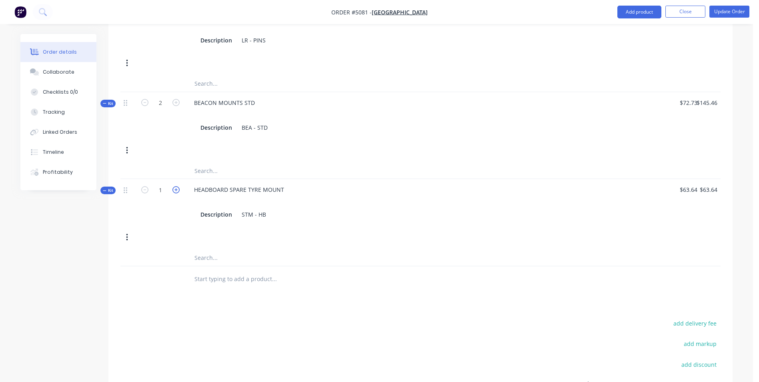
click at [176, 186] on icon "button" at bounding box center [175, 189] width 7 height 7
type input "2"
type input "$127.28"
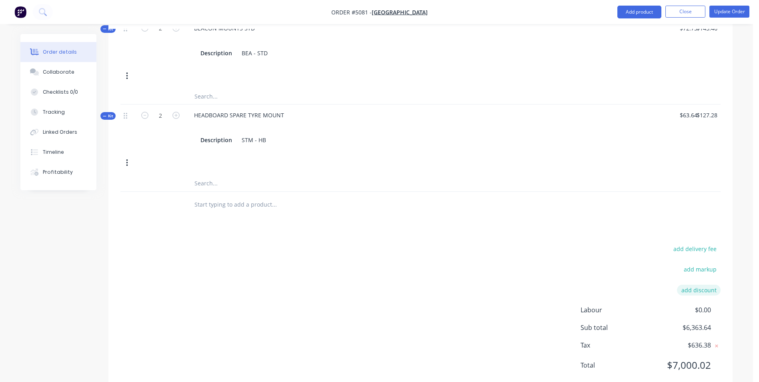
click at [691, 284] on button "add discount" at bounding box center [699, 289] width 44 height 11
click at [631, 286] on input at bounding box center [624, 292] width 76 height 12
type input "DEALER DISCOUNT"
type input "10.00%"
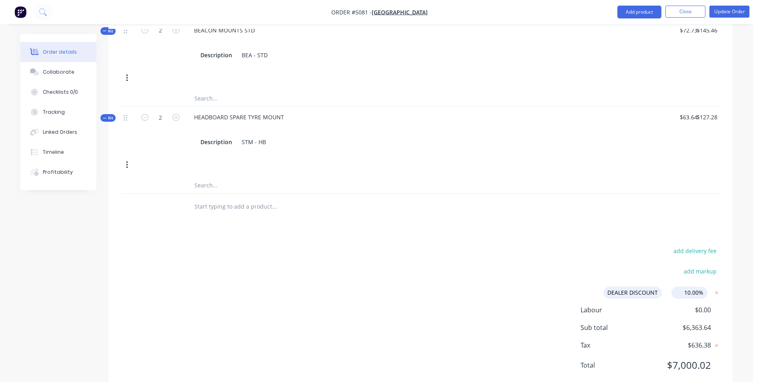
click input "submit" at bounding box center [0, 0] width 0 height 0
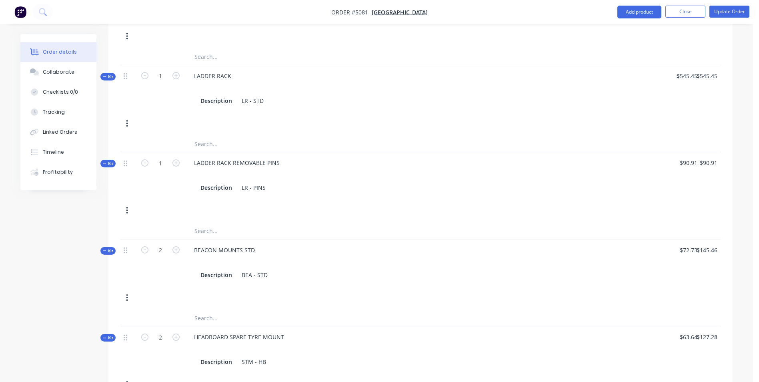
scroll to position [413, 0]
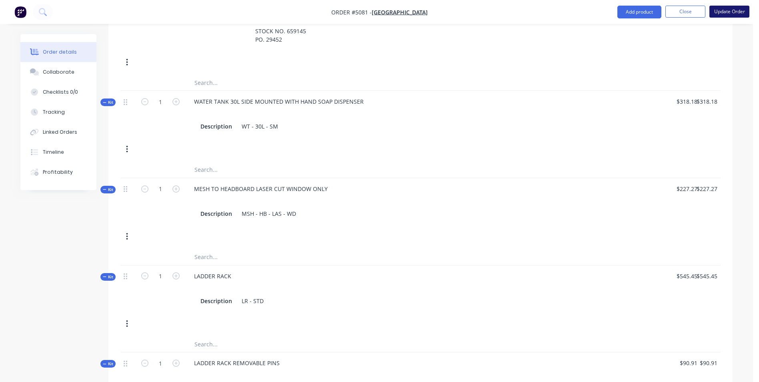
click at [729, 14] on button "Update Order" at bounding box center [729, 12] width 40 height 12
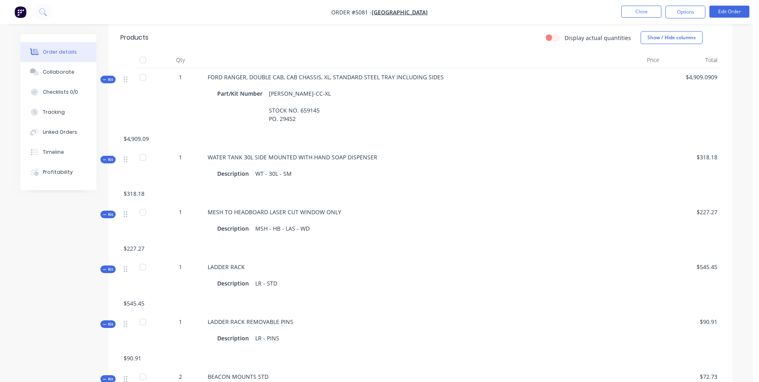
scroll to position [297, 0]
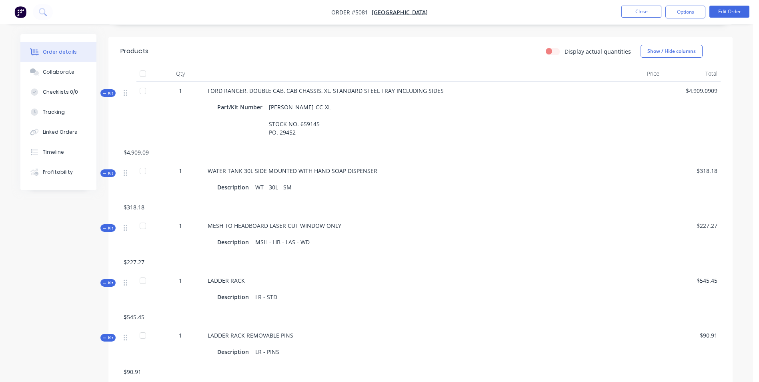
click at [715, 86] on span "$4,909.0909" at bounding box center [691, 90] width 52 height 8
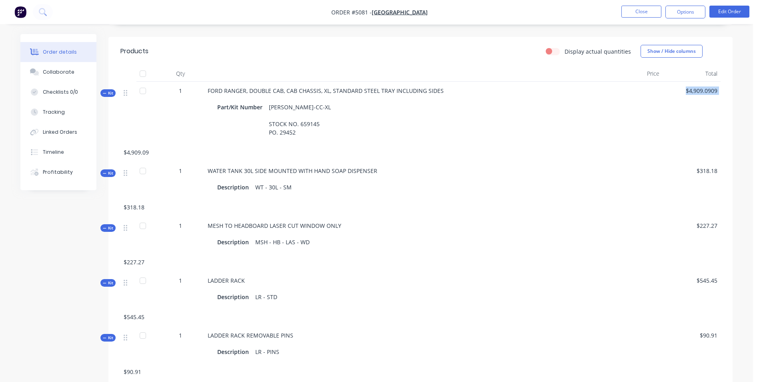
click at [715, 86] on span "$4,909.0909" at bounding box center [691, 90] width 52 height 8
click at [714, 86] on span "$4,909.0909" at bounding box center [691, 90] width 52 height 8
click at [716, 86] on span "$4,909.0909" at bounding box center [691, 90] width 52 height 8
click at [709, 166] on span "$318.18" at bounding box center [691, 170] width 52 height 8
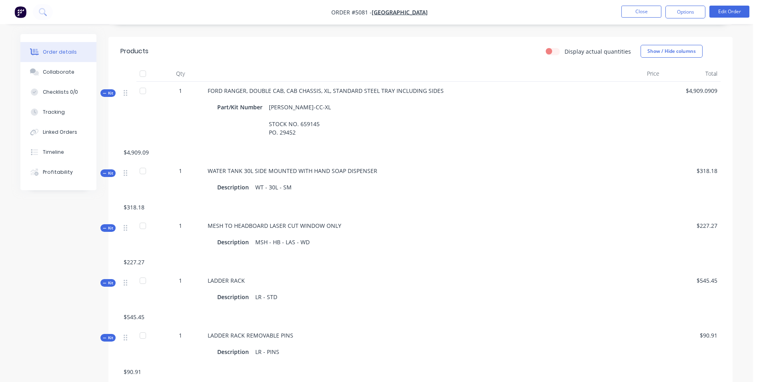
click at [710, 166] on span "$318.18" at bounding box center [691, 170] width 52 height 8
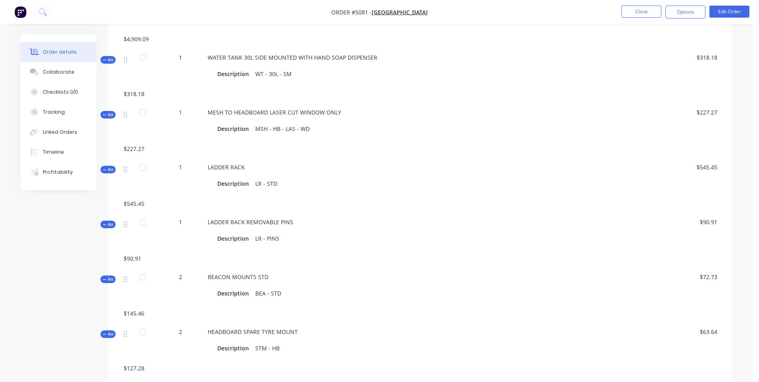
scroll to position [537, 0]
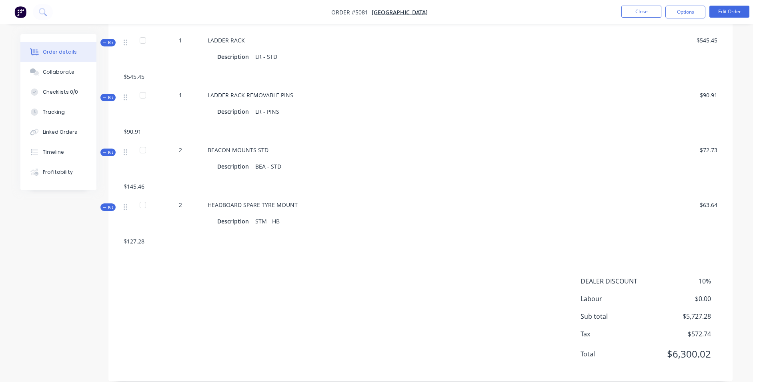
click at [627, 276] on span "DEALER DISCOUNT" at bounding box center [615, 281] width 71 height 10
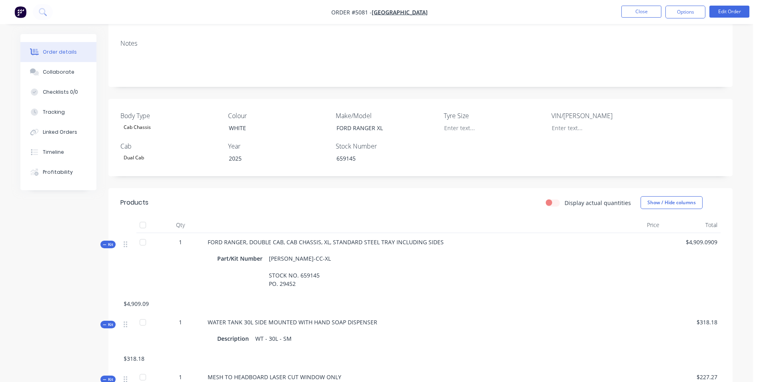
scroll to position [17, 0]
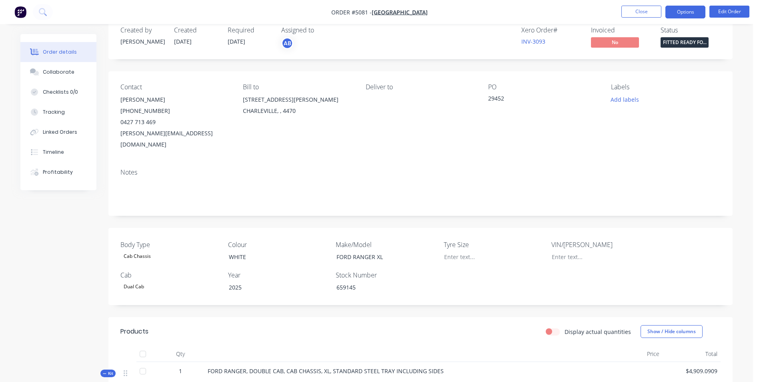
click at [687, 10] on button "Options" at bounding box center [685, 12] width 40 height 13
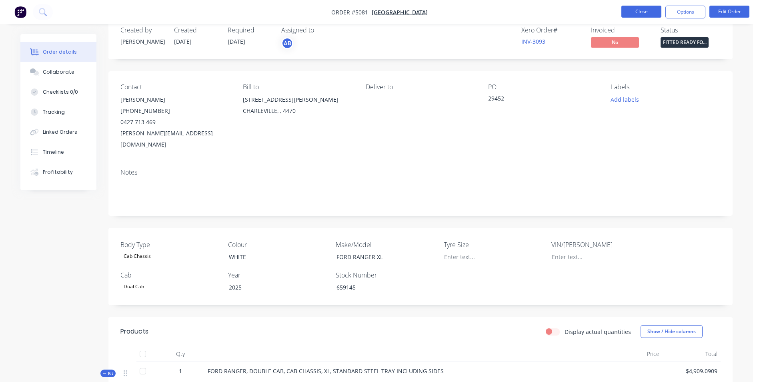
click at [653, 8] on button "Close" at bounding box center [641, 12] width 40 height 12
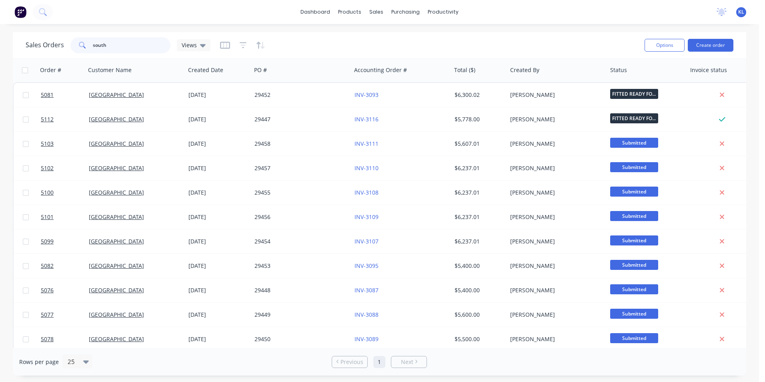
drag, startPoint x: 112, startPoint y: 46, endPoint x: 81, endPoint y: 42, distance: 31.1
click at [81, 42] on div "south" at bounding box center [120, 45] width 100 height 16
type input "king"
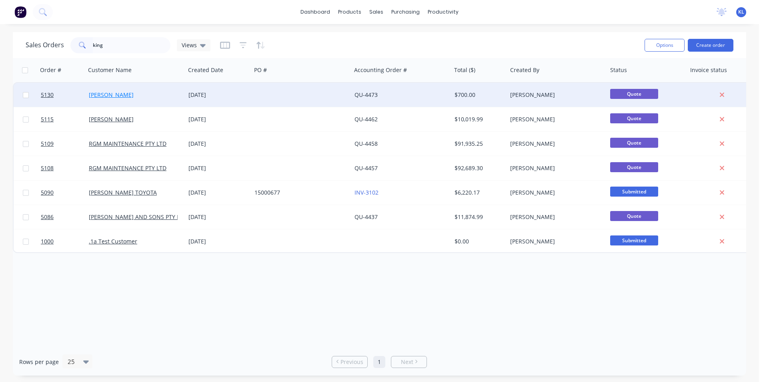
click at [103, 94] on link "[PERSON_NAME]" at bounding box center [111, 95] width 45 height 8
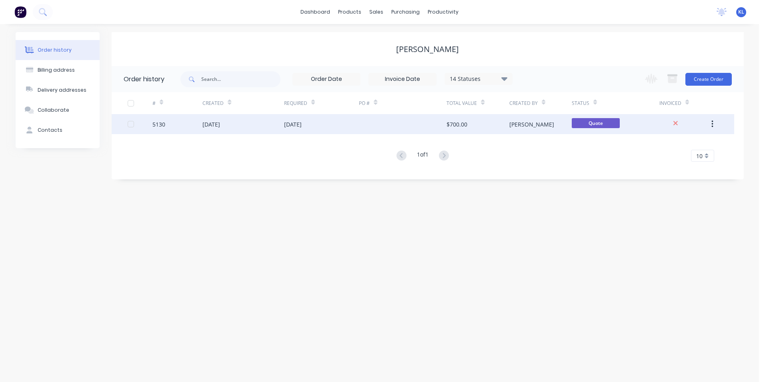
click at [162, 124] on div "5130" at bounding box center [158, 124] width 13 height 8
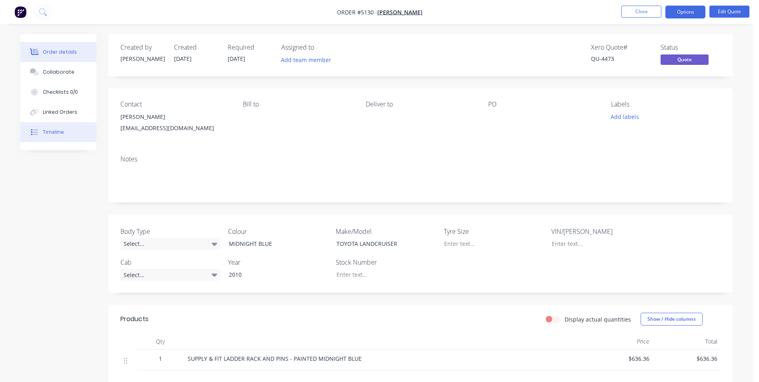
click at [58, 132] on div "Timeline" at bounding box center [53, 131] width 21 height 7
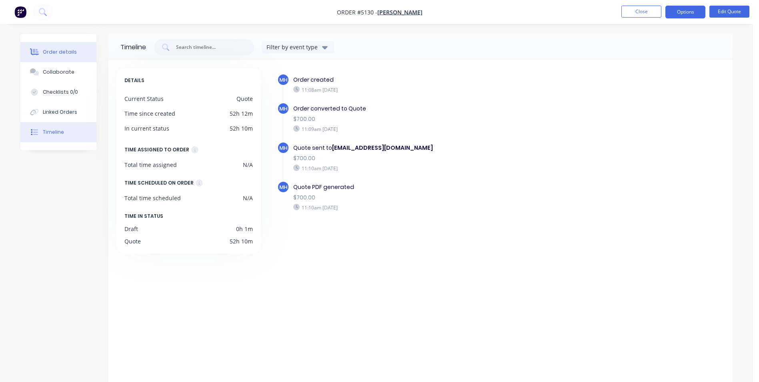
click at [66, 56] on button "Order details" at bounding box center [58, 52] width 76 height 20
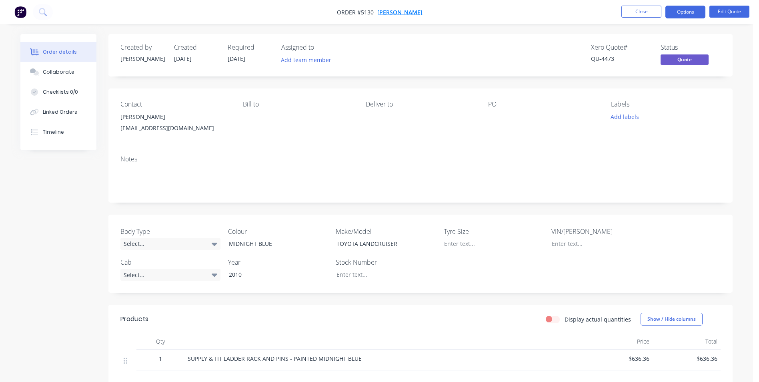
click at [398, 12] on span "[PERSON_NAME]" at bounding box center [399, 12] width 45 height 8
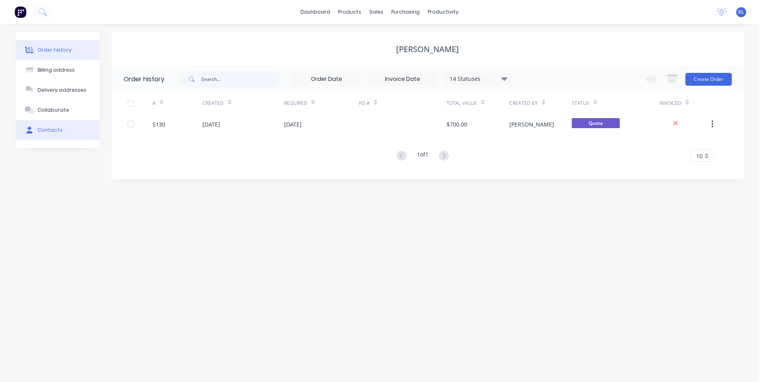
click at [57, 132] on div "Contacts" at bounding box center [50, 129] width 25 height 7
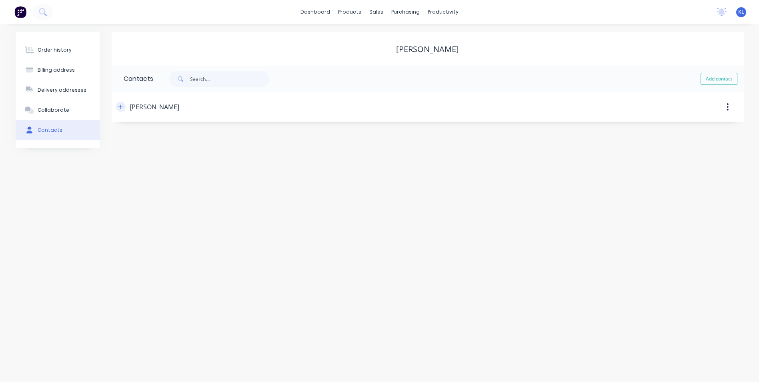
click at [120, 107] on icon "button" at bounding box center [120, 107] width 5 height 6
click at [156, 143] on input "[PERSON_NAME]" at bounding box center [189, 138] width 131 height 12
click at [160, 230] on input "tel" at bounding box center [198, 230] width 96 height 9
type input "0403 748 898"
click at [168, 140] on input "[PERSON_NAME]" at bounding box center [189, 138] width 131 height 12
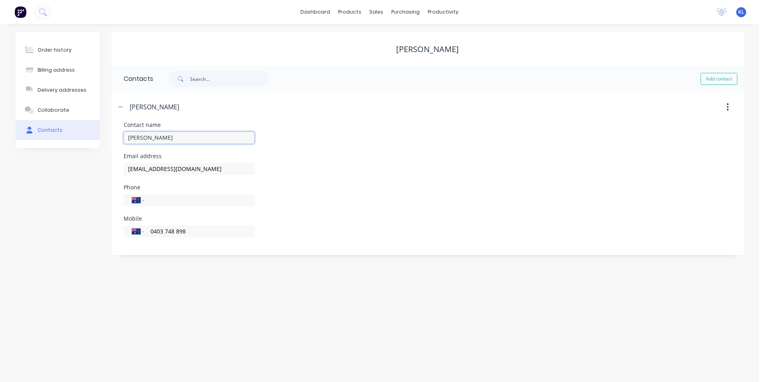
type input "[PERSON_NAME]"
click at [336, 166] on div "Email address [EMAIL_ADDRESS][DOMAIN_NAME]" at bounding box center [428, 168] width 608 height 31
click at [119, 108] on icon "button" at bounding box center [120, 107] width 5 height 6
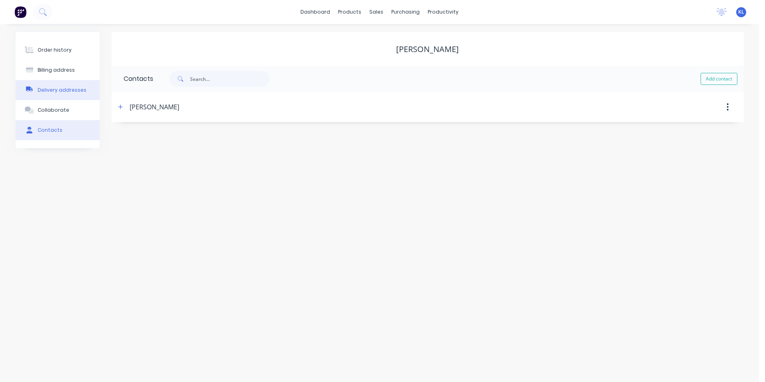
click at [61, 90] on div "Delivery addresses" at bounding box center [62, 89] width 49 height 7
select select "AU"
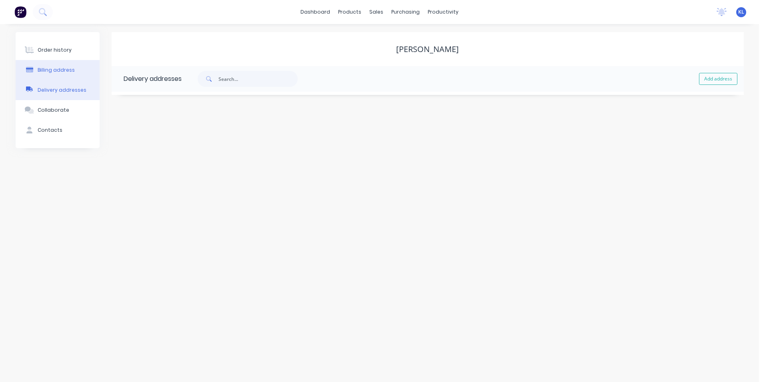
click at [64, 68] on div "Billing address" at bounding box center [56, 69] width 37 height 7
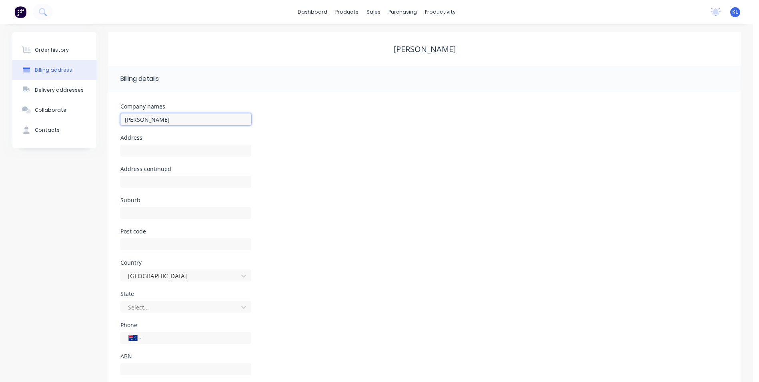
click at [162, 120] on input "[PERSON_NAME]" at bounding box center [185, 119] width 131 height 12
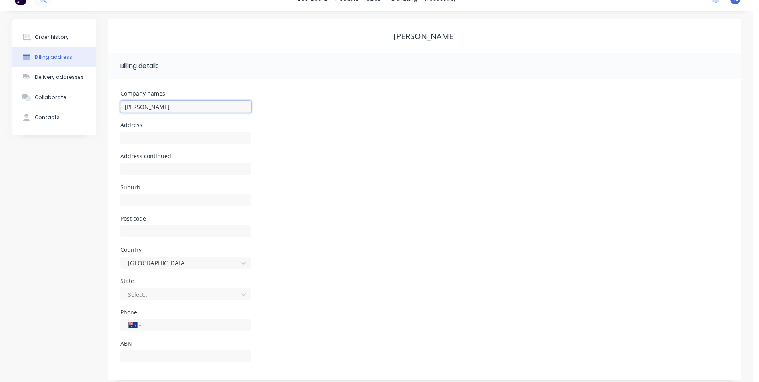
scroll to position [19, 0]
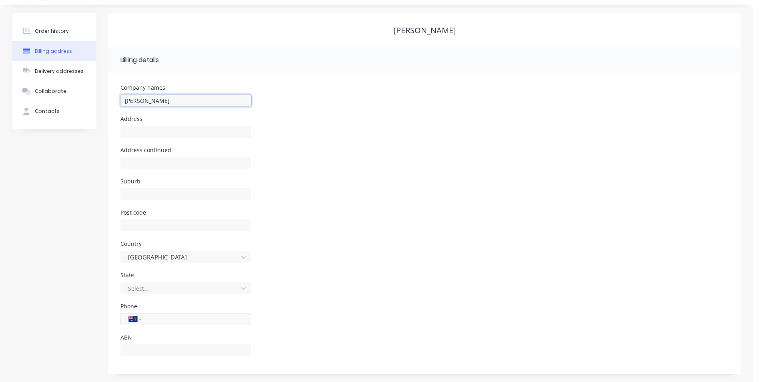
type input "[PERSON_NAME]"
click at [176, 316] on input "tel" at bounding box center [195, 318] width 96 height 9
type input "0403 748 898"
click at [260, 354] on div "ABN" at bounding box center [424, 349] width 608 height 31
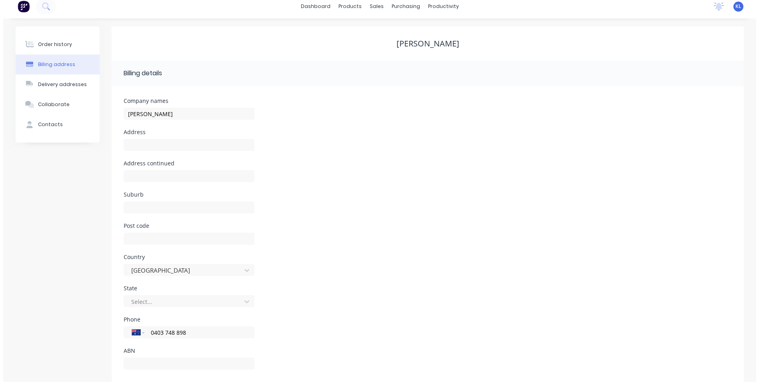
scroll to position [0, 0]
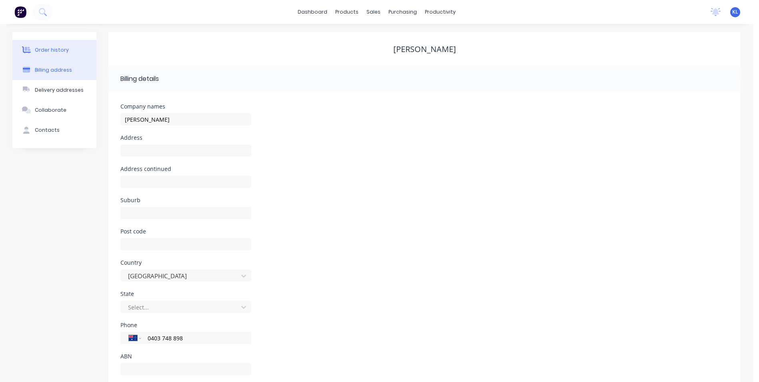
click at [63, 49] on div "Order history" at bounding box center [52, 49] width 34 height 7
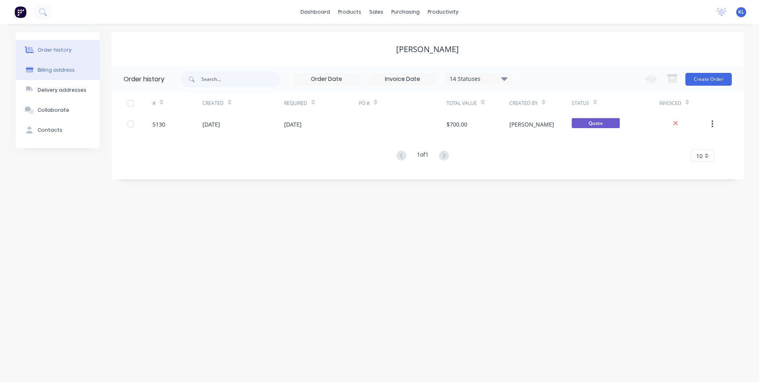
click at [67, 74] on button "Billing address" at bounding box center [58, 70] width 84 height 20
select select "AU"
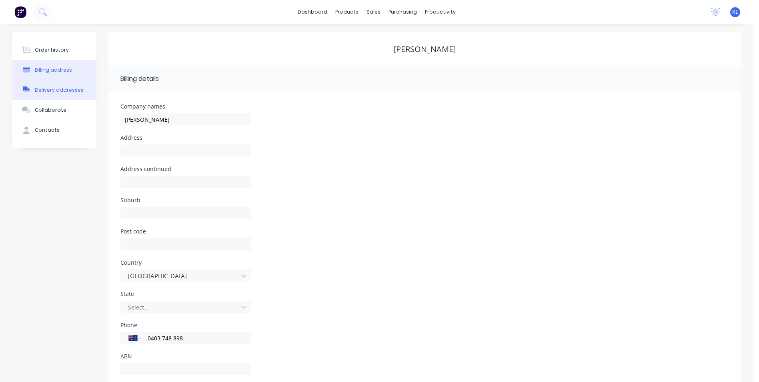
click at [69, 90] on div "Delivery addresses" at bounding box center [59, 89] width 49 height 7
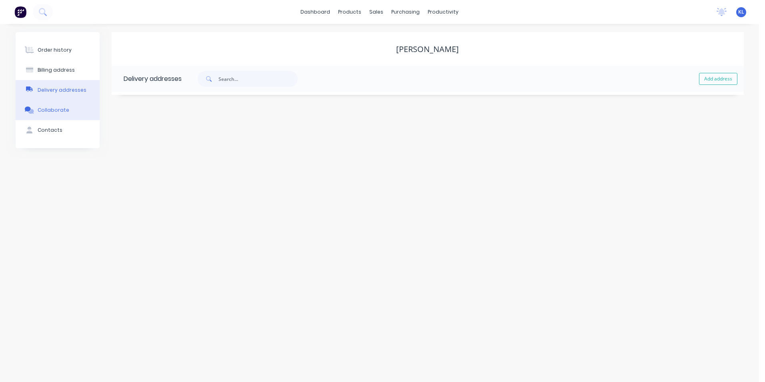
click at [71, 108] on button "Collaborate" at bounding box center [58, 110] width 84 height 20
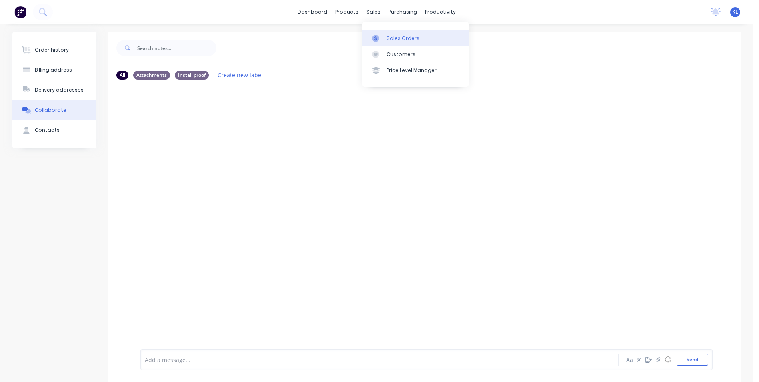
click at [394, 38] on div "Sales Orders" at bounding box center [402, 38] width 33 height 7
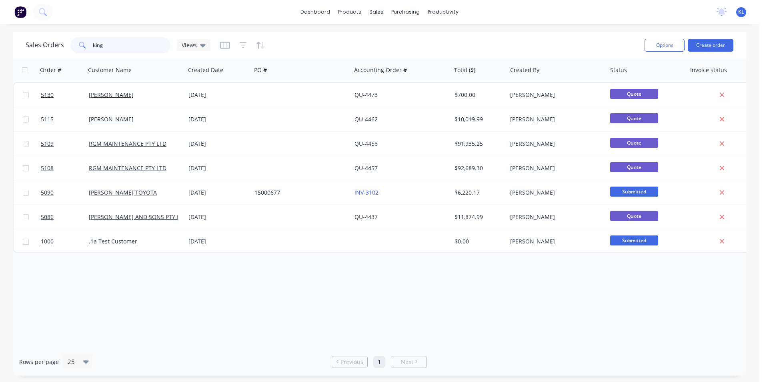
drag, startPoint x: 124, startPoint y: 50, endPoint x: 91, endPoint y: 48, distance: 32.4
click at [91, 48] on div "king" at bounding box center [120, 45] width 100 height 16
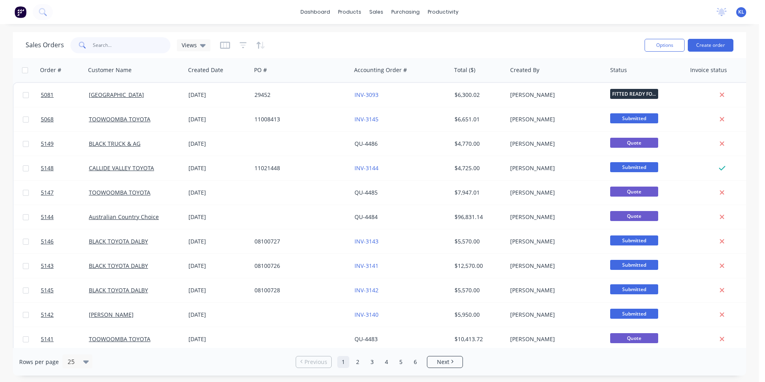
click at [118, 43] on input "text" at bounding box center [132, 45] width 78 height 16
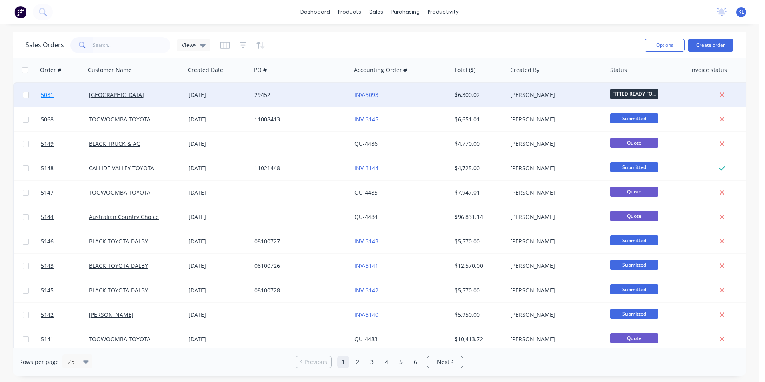
click at [50, 97] on span "5081" at bounding box center [47, 95] width 13 height 8
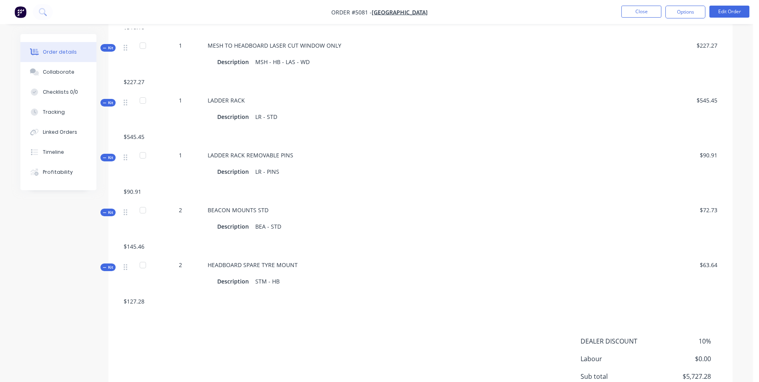
scroll to position [537, 0]
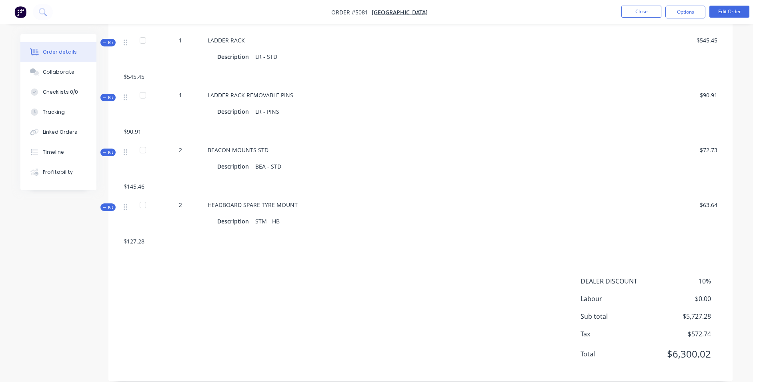
click at [632, 276] on span "DEALER DISCOUNT" at bounding box center [615, 281] width 71 height 10
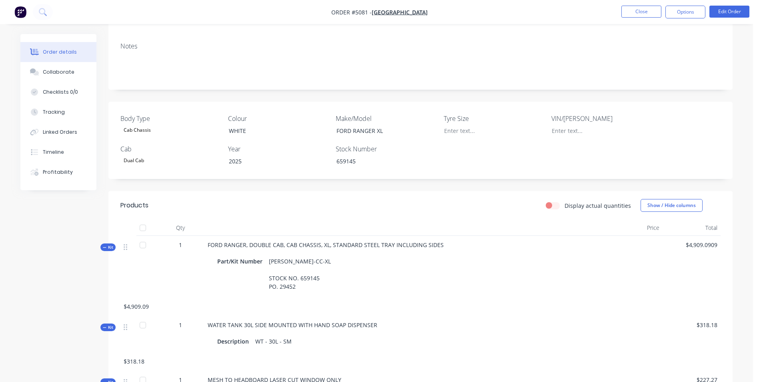
scroll to position [57, 0]
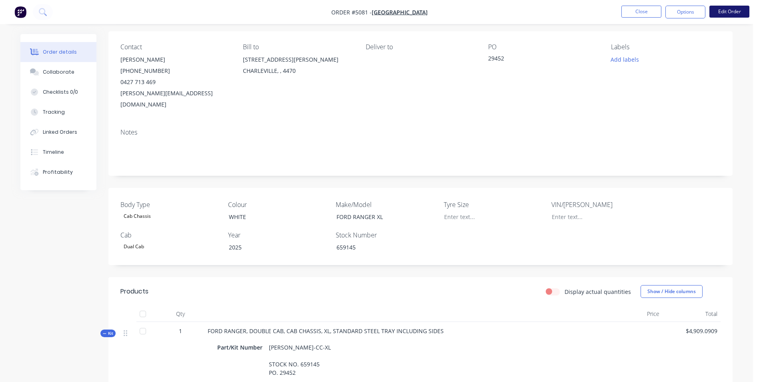
click at [737, 12] on button "Edit Order" at bounding box center [729, 12] width 40 height 12
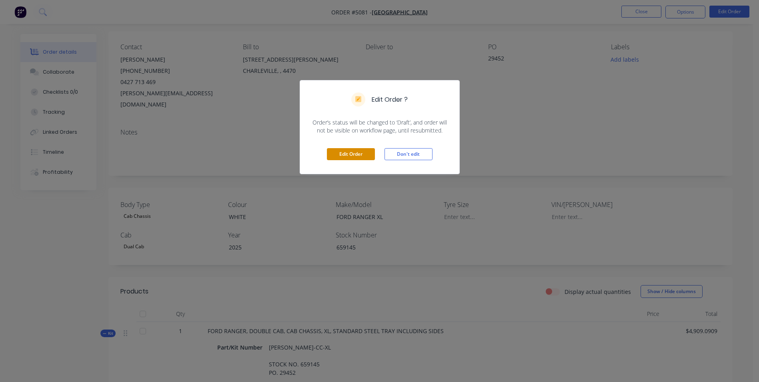
click at [362, 157] on button "Edit Order" at bounding box center [351, 154] width 48 height 12
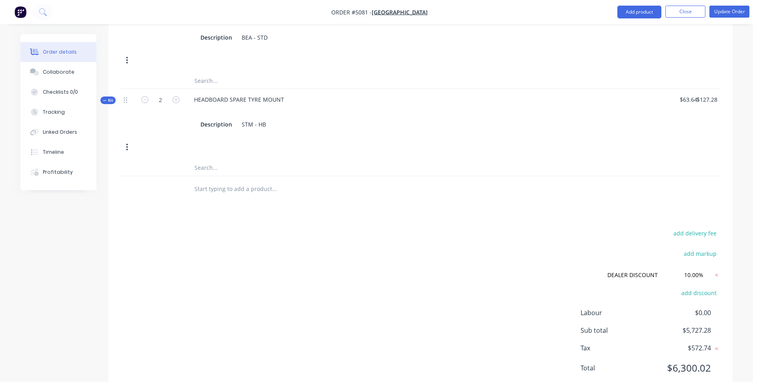
scroll to position [853, 0]
click at [715, 268] on icon at bounding box center [716, 272] width 8 height 8
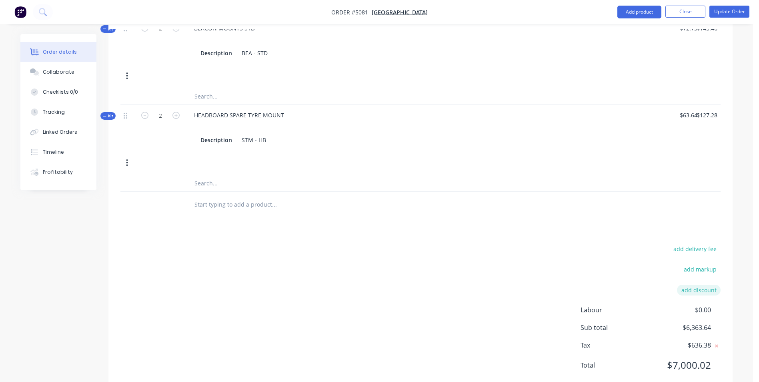
click at [705, 284] on button "add discount" at bounding box center [699, 289] width 44 height 11
type input "DEALER DISCOUNT"
type input "10.00%"
click input "submit" at bounding box center [0, 0] width 0 height 0
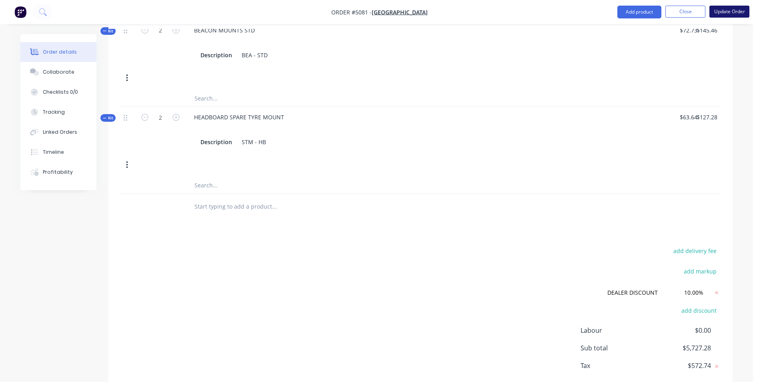
click at [739, 12] on button "Update Order" at bounding box center [729, 12] width 40 height 12
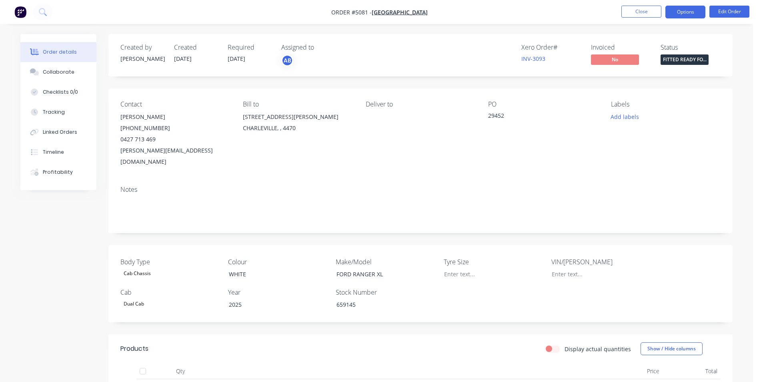
click at [693, 14] on button "Options" at bounding box center [685, 12] width 40 height 13
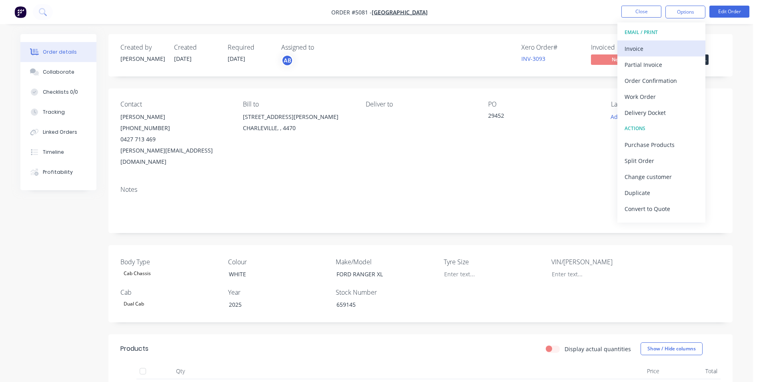
click at [648, 48] on div "Invoice" at bounding box center [661, 49] width 74 height 12
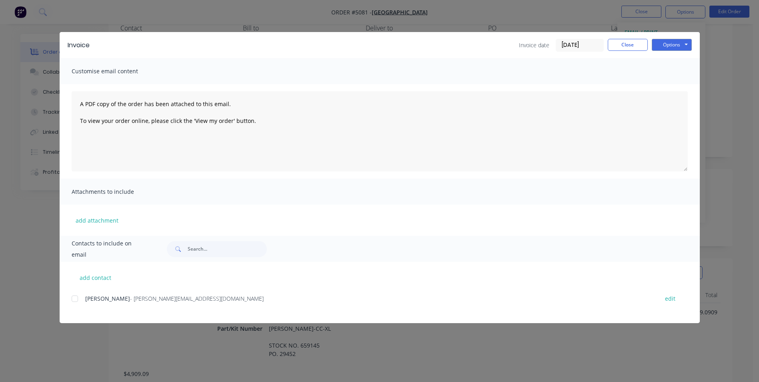
scroll to position [80, 0]
click at [77, 300] on div at bounding box center [75, 298] width 16 height 16
click at [687, 42] on button "Options" at bounding box center [671, 45] width 40 height 12
click at [680, 88] on button "Email" at bounding box center [676, 85] width 51 height 13
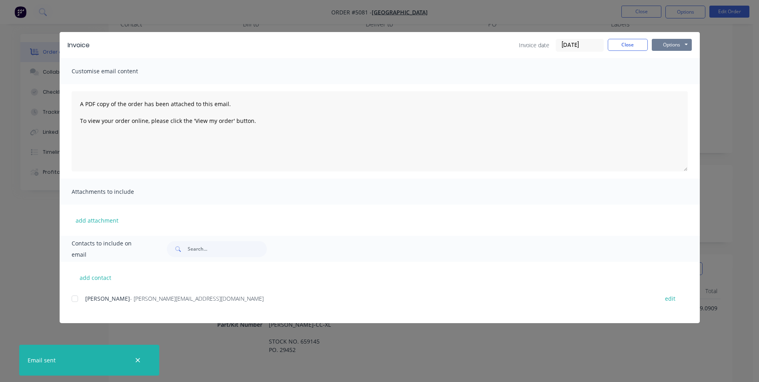
click at [674, 45] on button "Options" at bounding box center [671, 45] width 40 height 12
click at [679, 62] on button "Preview" at bounding box center [676, 58] width 51 height 13
click at [671, 44] on button "Options" at bounding box center [671, 45] width 40 height 12
click at [676, 73] on button "Print" at bounding box center [676, 72] width 51 height 13
click at [630, 46] on button "Close" at bounding box center [627, 45] width 40 height 12
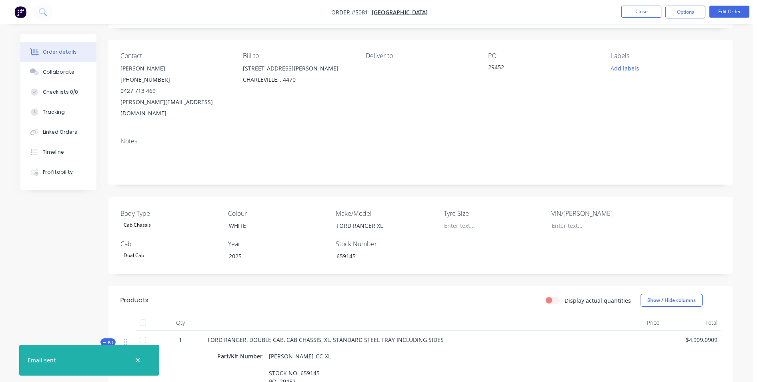
scroll to position [0, 0]
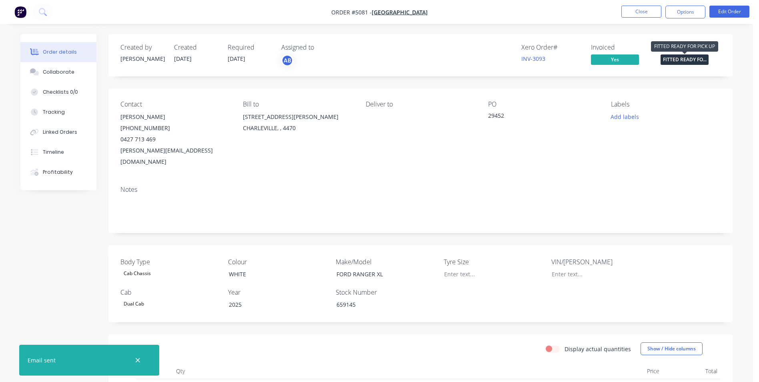
click at [688, 57] on span "FITTED READY FO..." at bounding box center [684, 59] width 48 height 10
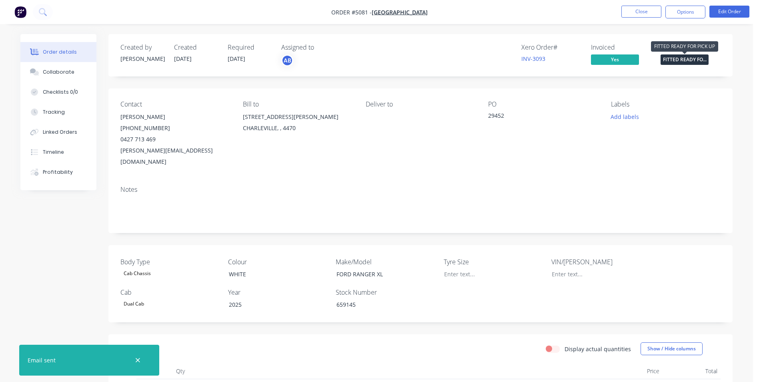
click at [688, 57] on span "FITTED READY FO..." at bounding box center [684, 59] width 48 height 10
